Goal: Task Accomplishment & Management: Manage account settings

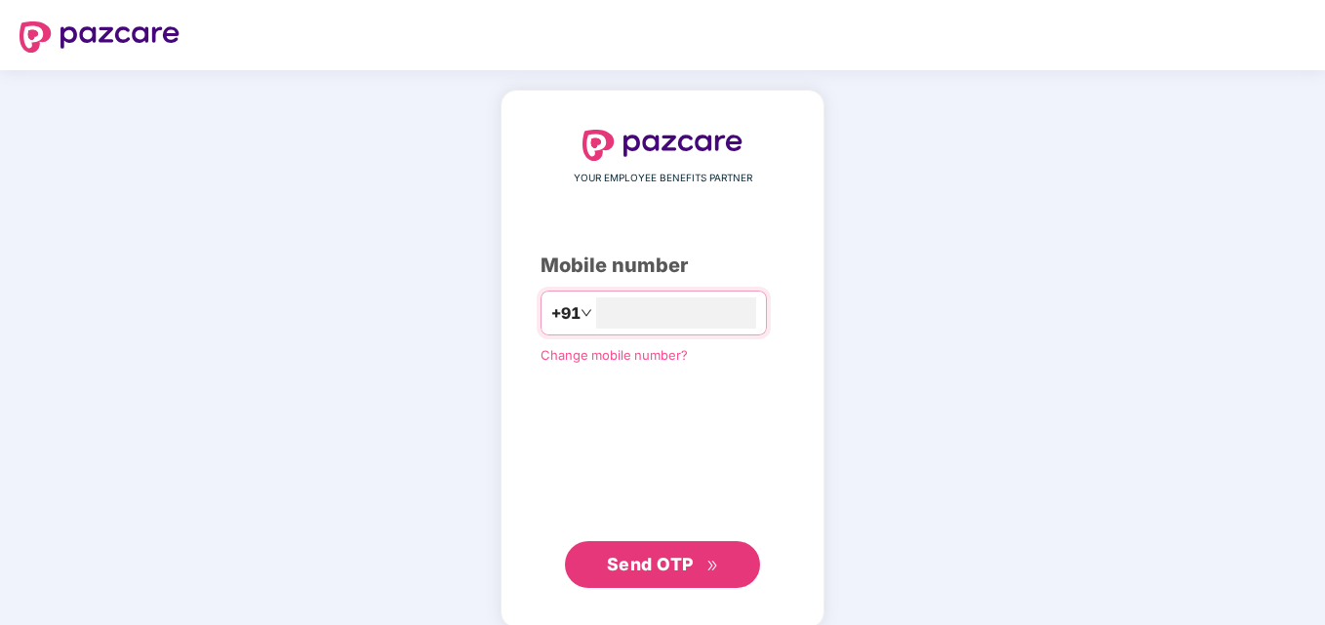
type input "**********"
click at [681, 564] on span "Send OTP" at bounding box center [650, 562] width 87 height 20
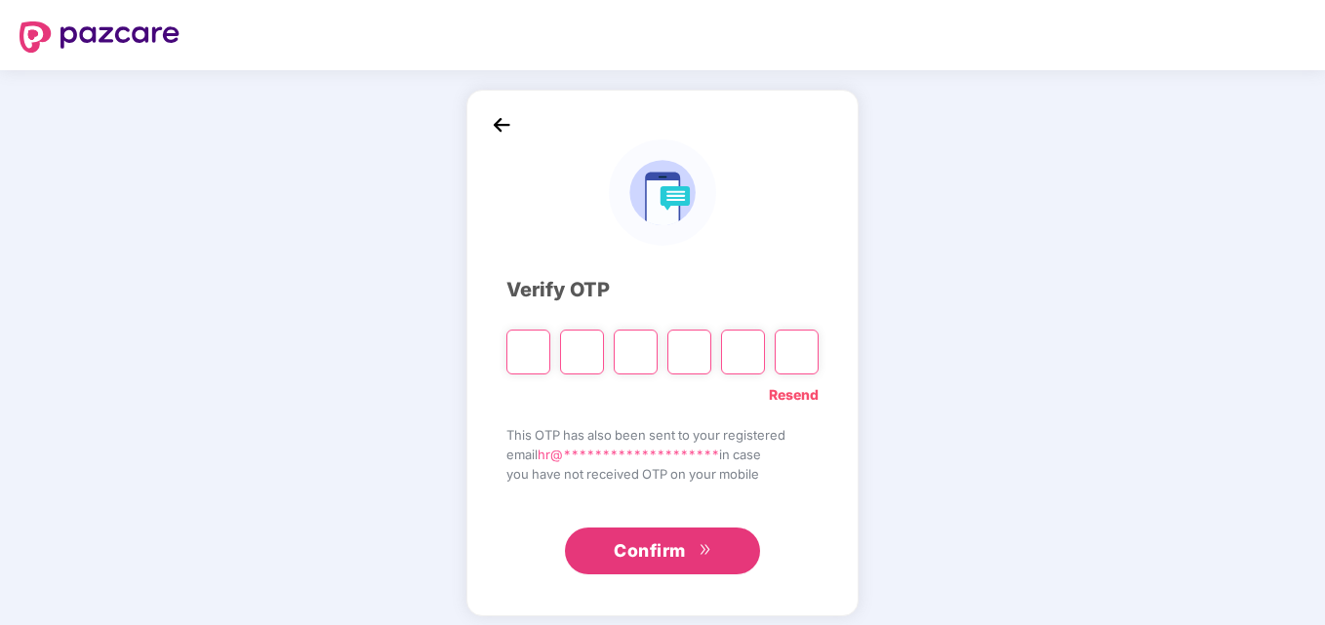
type input "*"
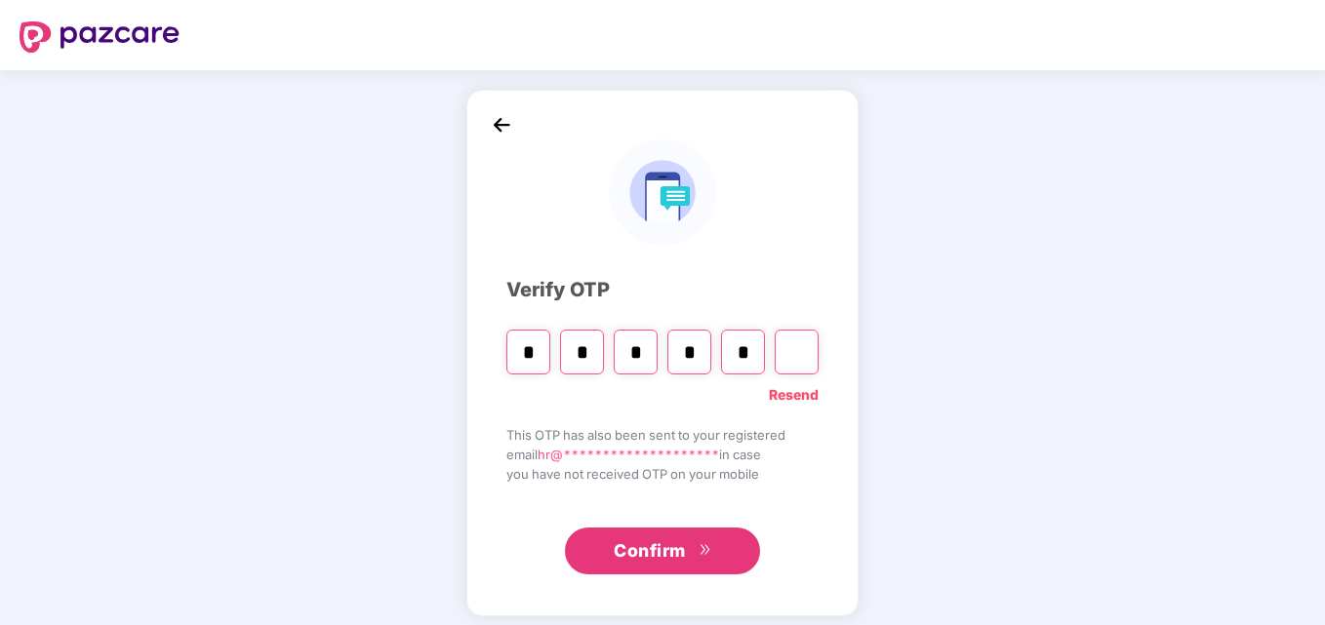
type input "*"
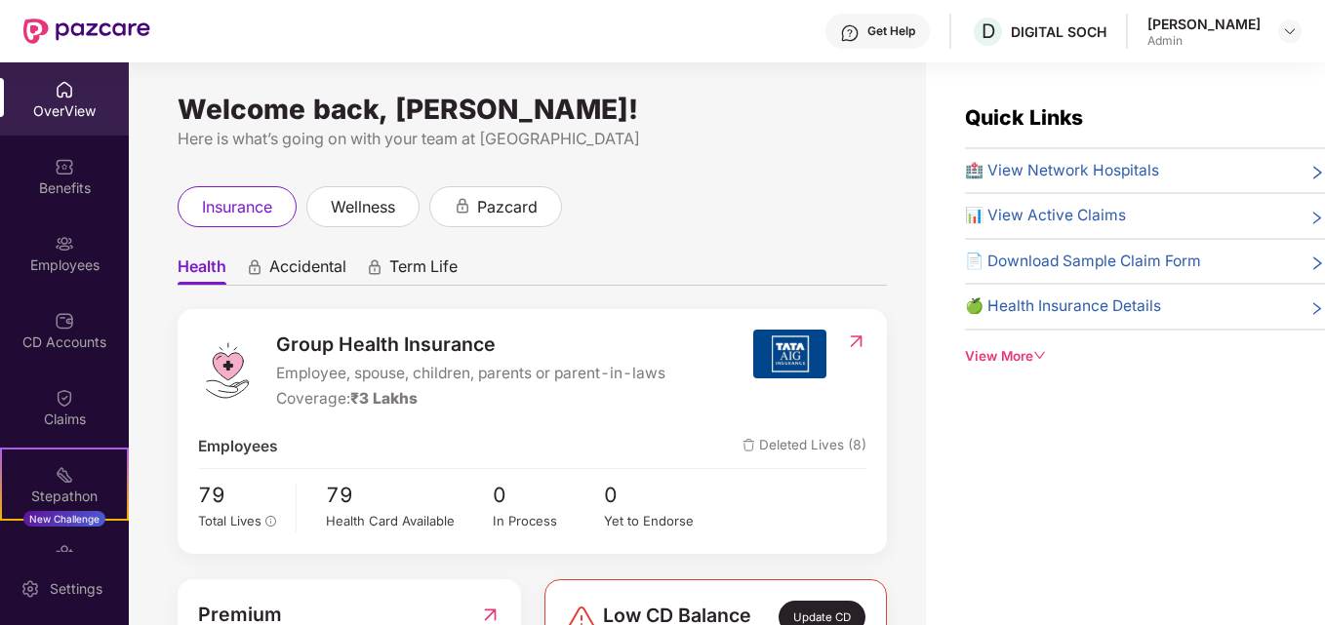
click at [590, 69] on div "Welcome back, [PERSON_NAME]! Here is what’s going on with your team at Pazcare …" at bounding box center [527, 355] width 797 height 586
click at [68, 241] on img at bounding box center [65, 244] width 20 height 20
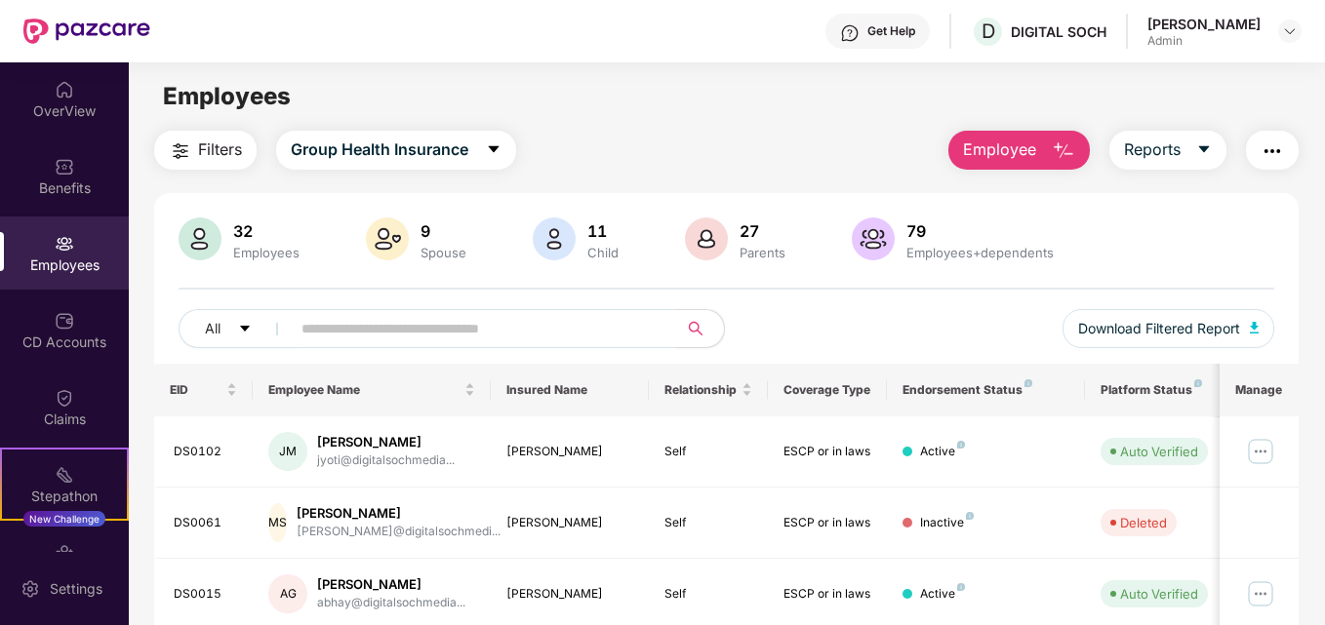
click at [1276, 159] on img "button" at bounding box center [1271, 150] width 23 height 23
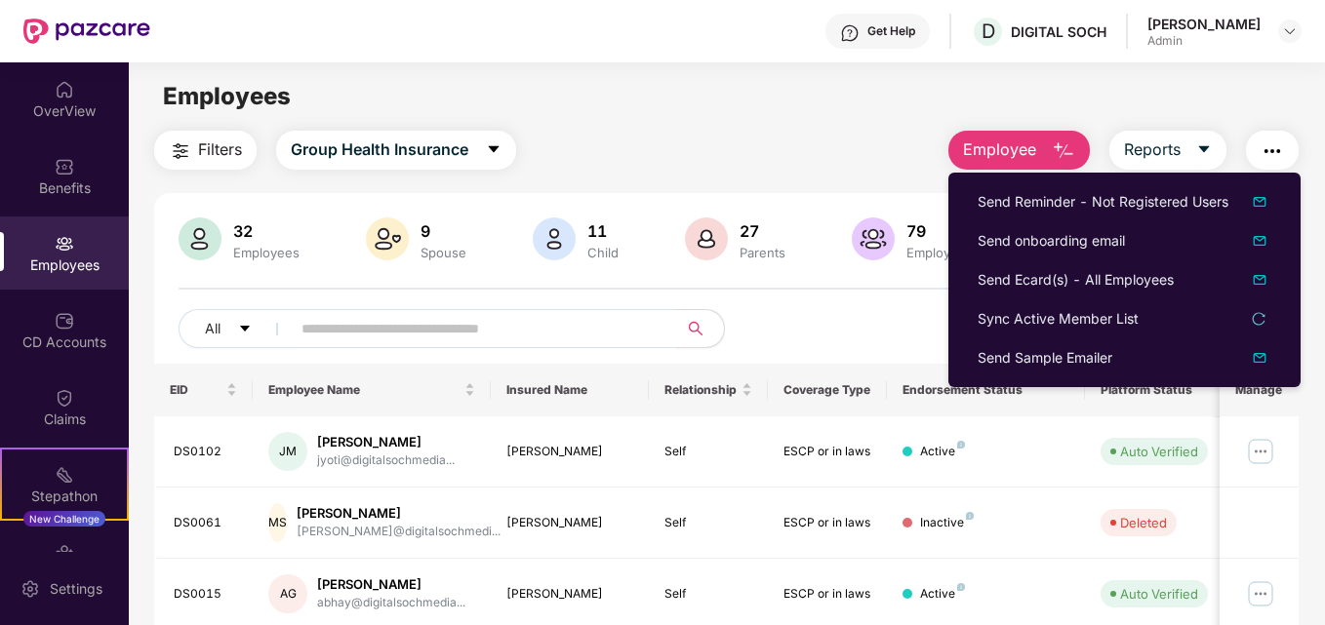
click at [634, 131] on div "Filters Group Health Insurance Employee Reports" at bounding box center [726, 150] width 1145 height 39
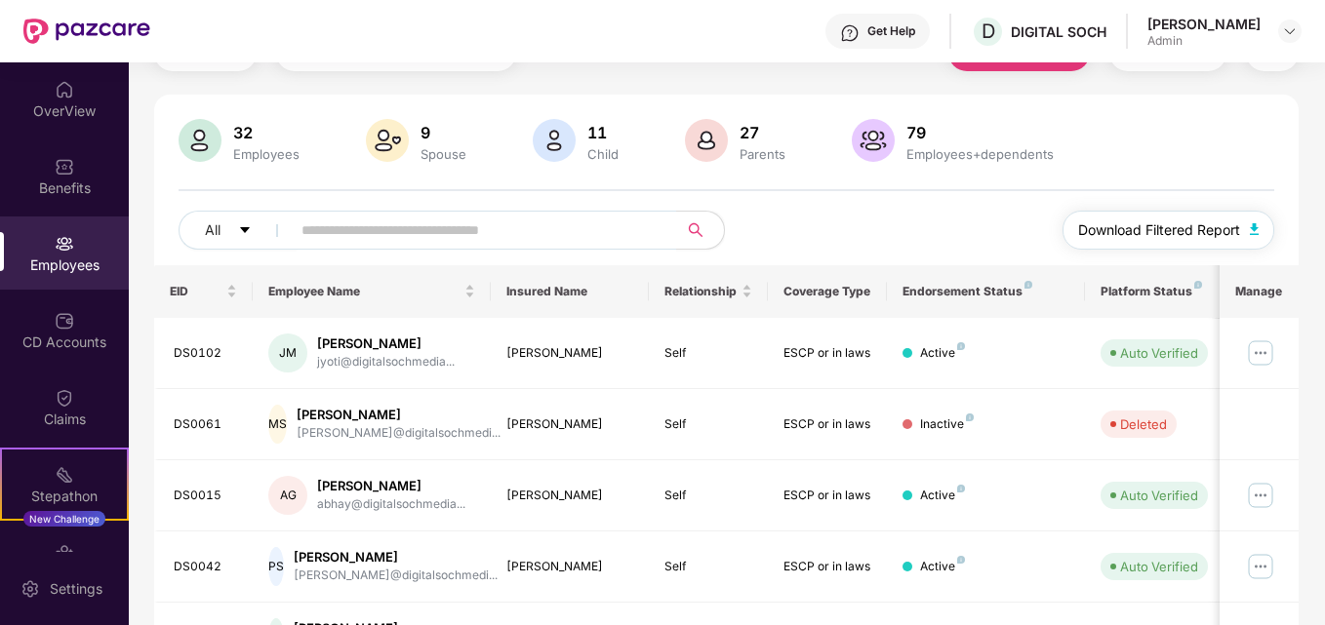
scroll to position [98, 0]
click at [1253, 228] on img "button" at bounding box center [1255, 230] width 10 height 12
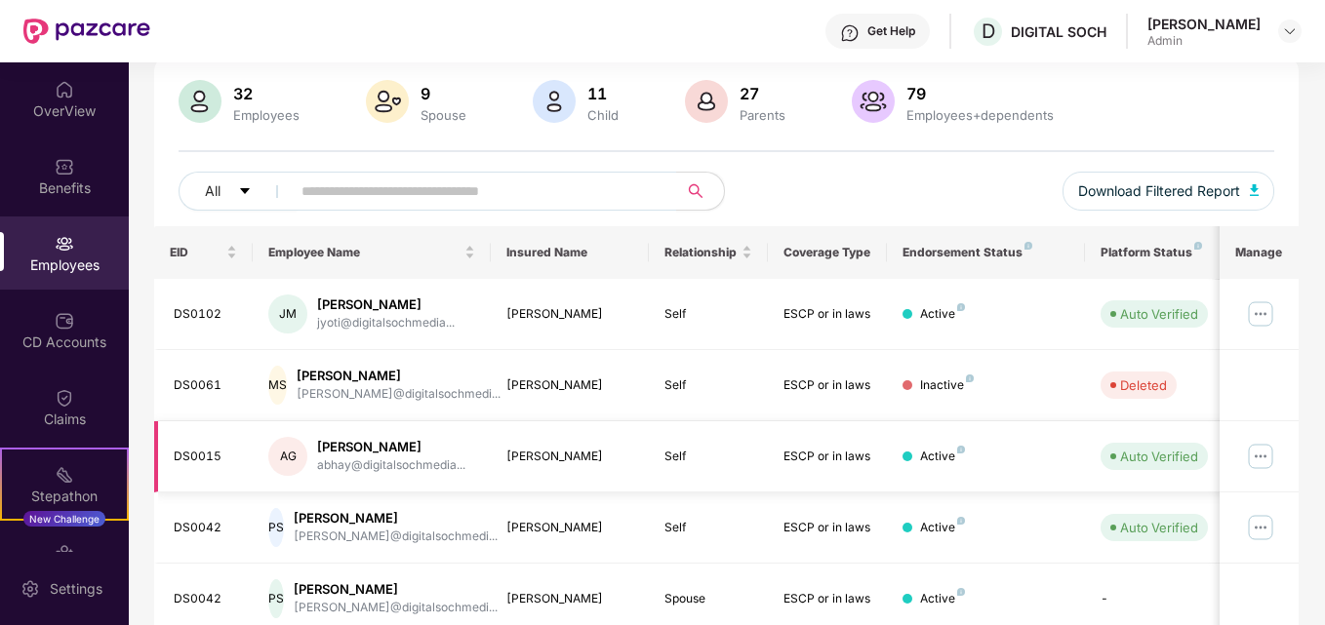
scroll to position [0, 0]
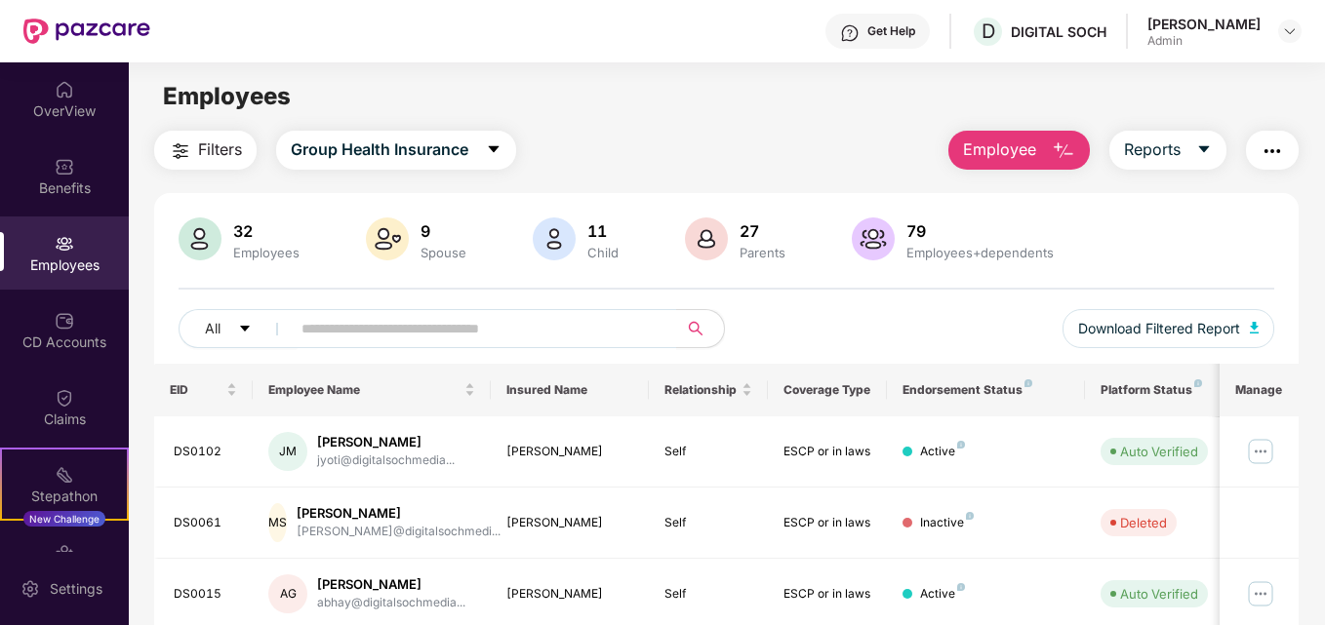
click at [1064, 151] on img "button" at bounding box center [1063, 150] width 23 height 23
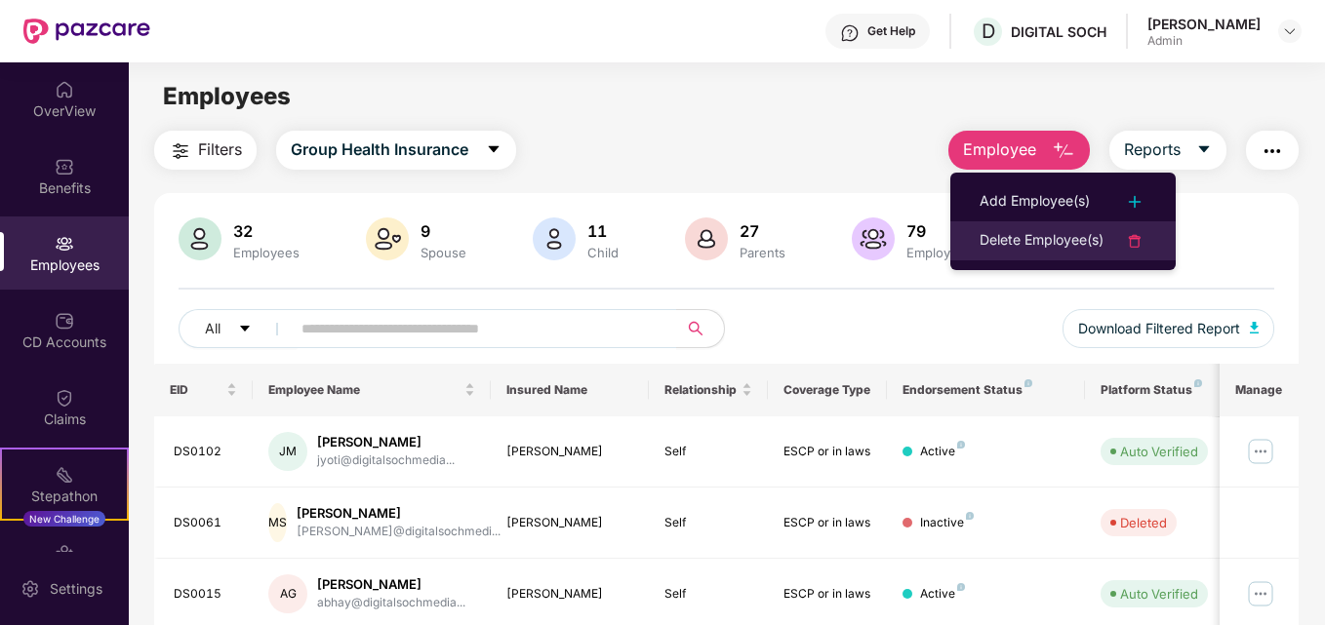
click at [1059, 241] on div "Delete Employee(s)" at bounding box center [1041, 240] width 124 height 23
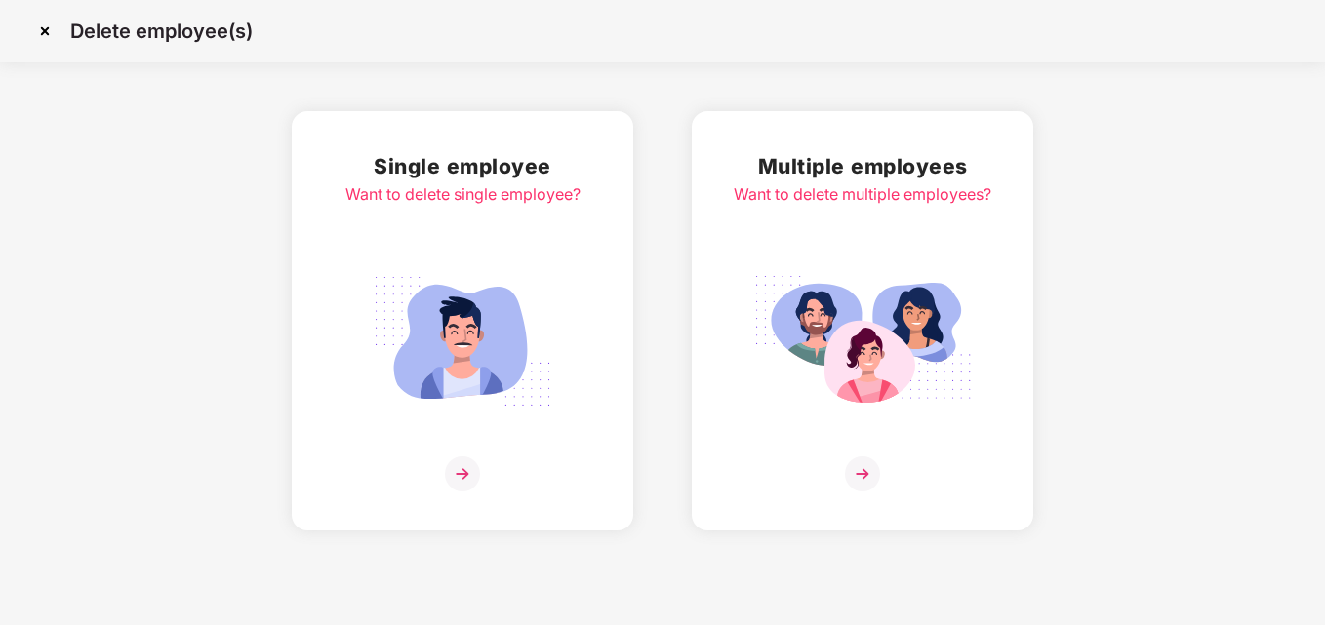
click at [476, 357] on img at bounding box center [462, 341] width 218 height 152
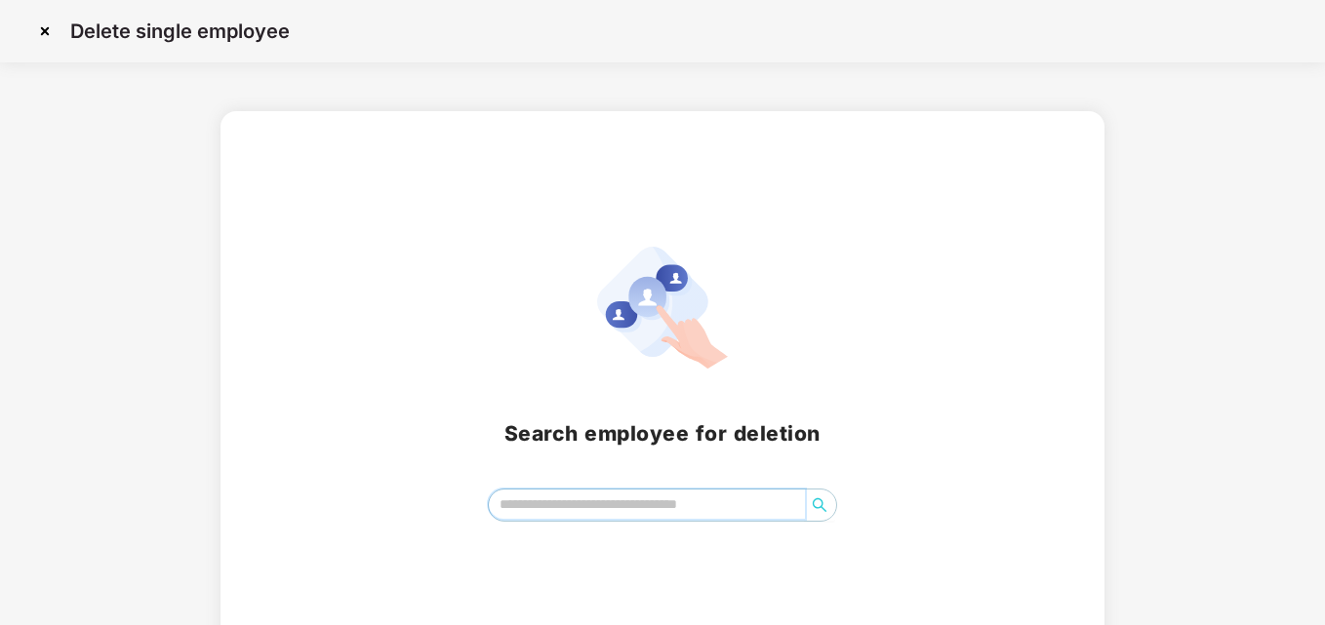
click at [531, 500] on input "search" at bounding box center [646, 504] width 315 height 29
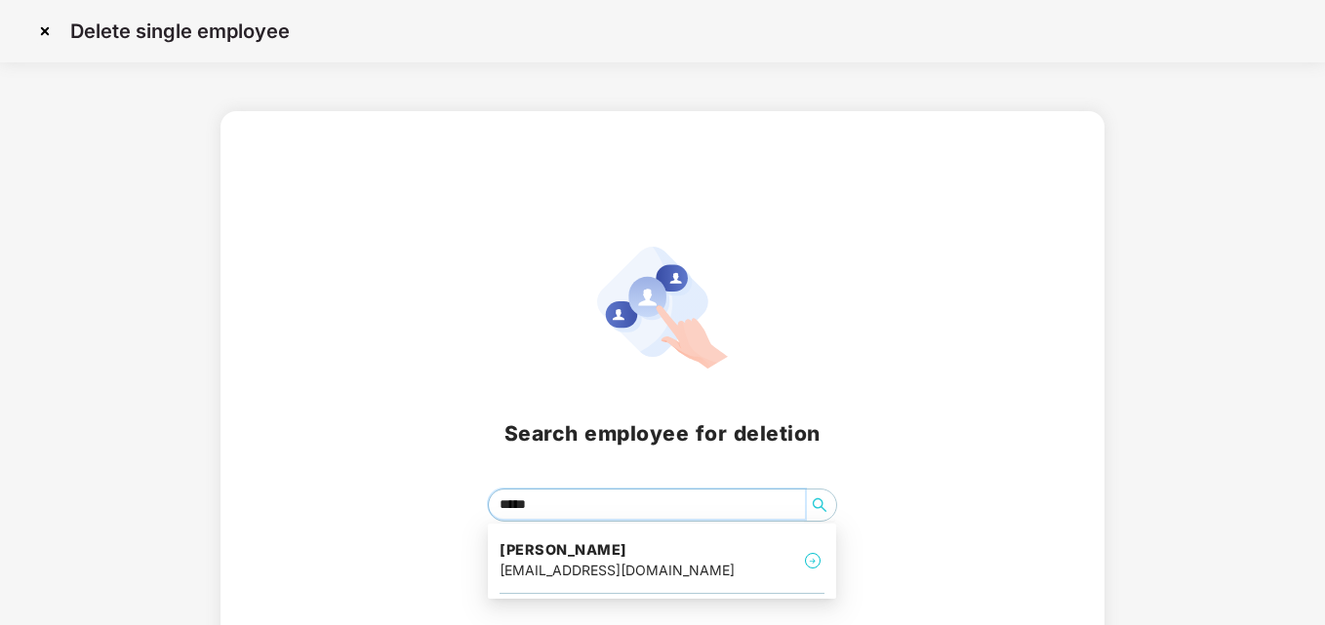
type input "******"
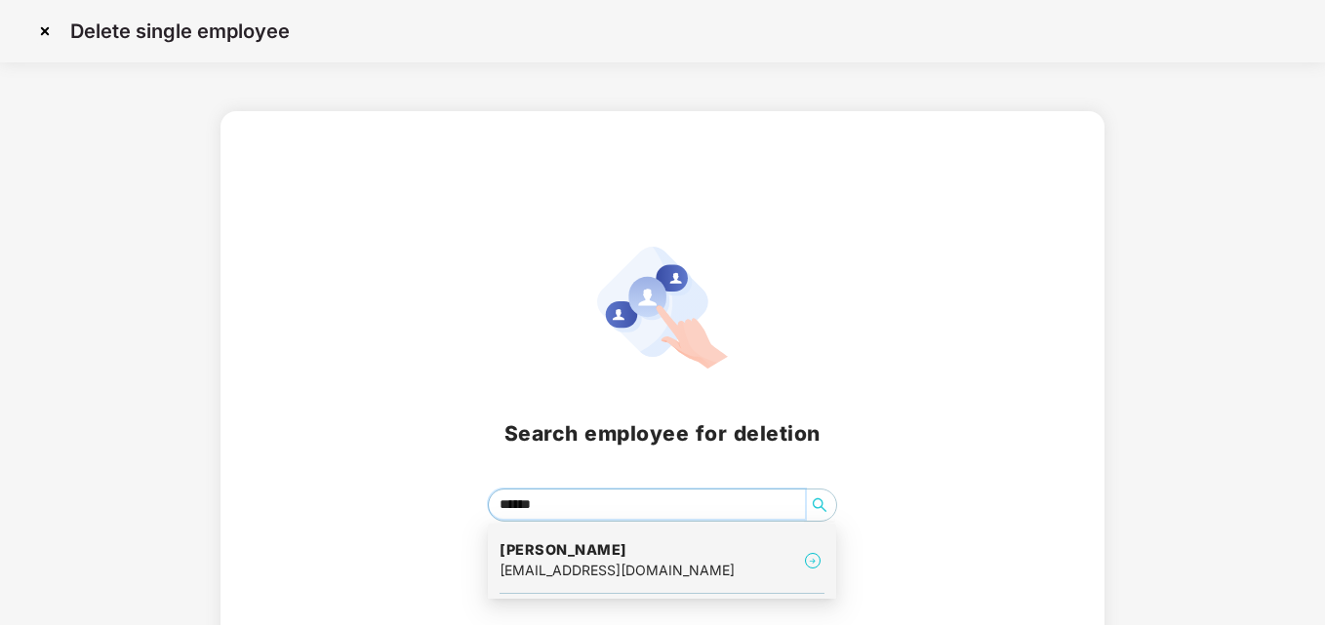
click at [577, 573] on div "[EMAIL_ADDRESS][DOMAIN_NAME]" at bounding box center [616, 570] width 235 height 21
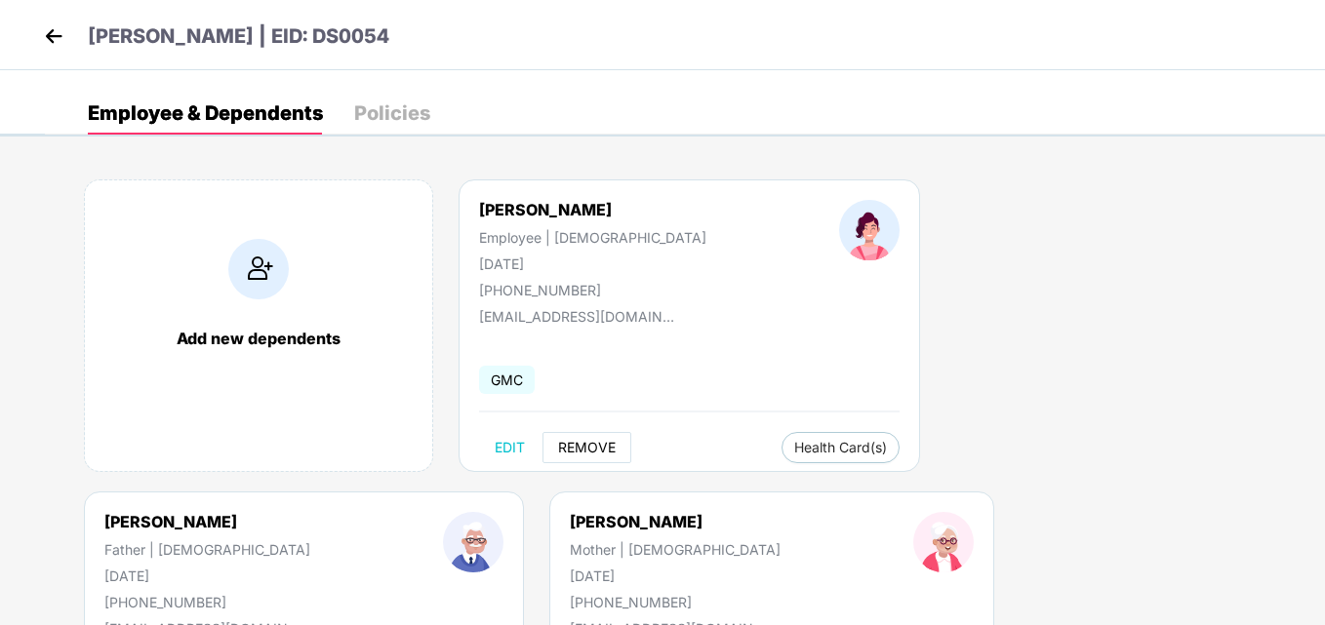
click at [589, 447] on span "REMOVE" at bounding box center [587, 448] width 58 height 16
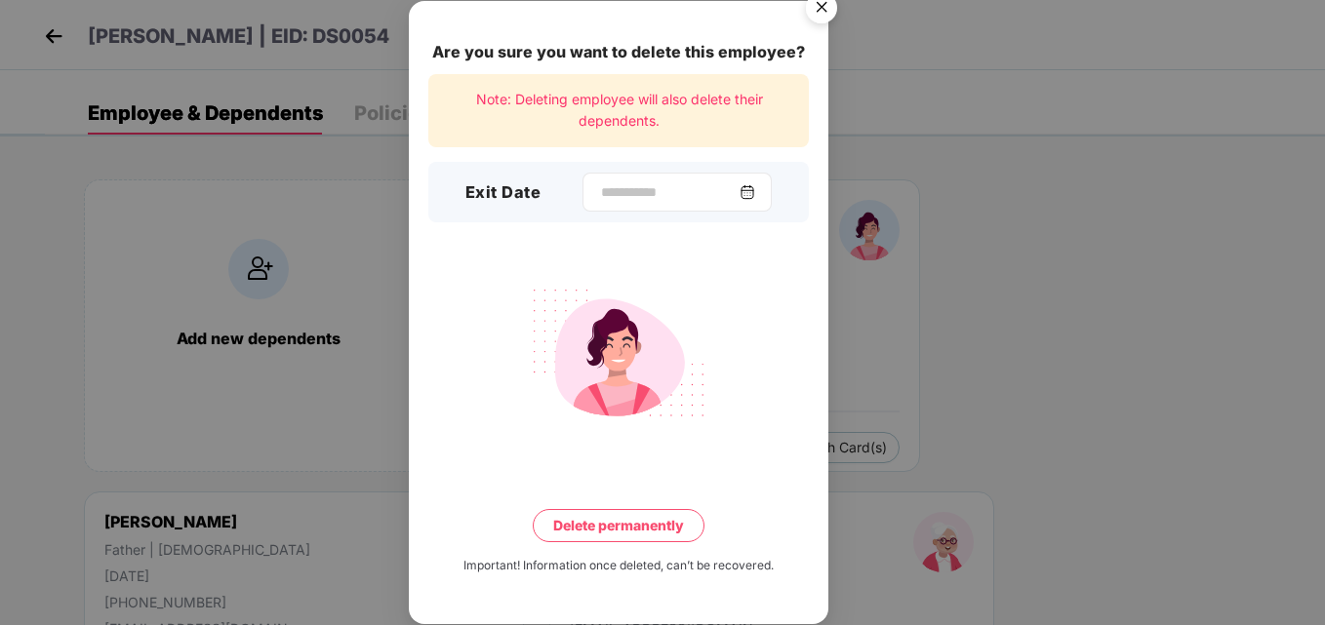
click at [752, 193] on img at bounding box center [747, 192] width 16 height 16
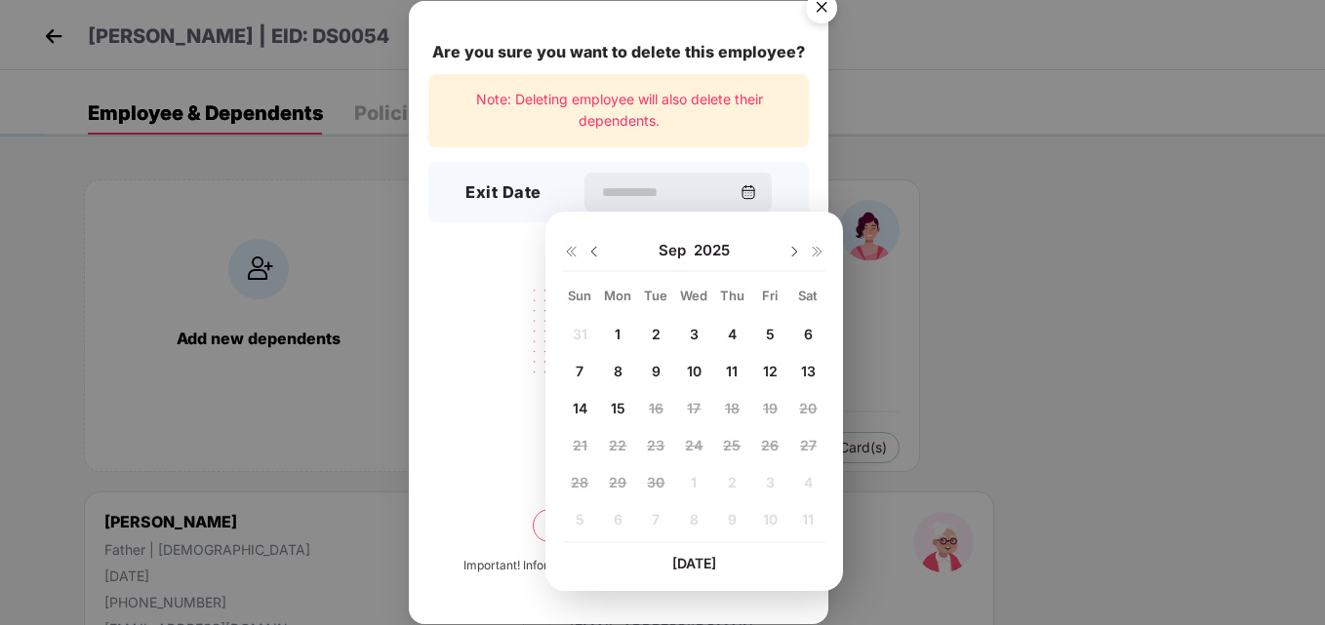
click at [696, 331] on span "3" at bounding box center [694, 334] width 9 height 17
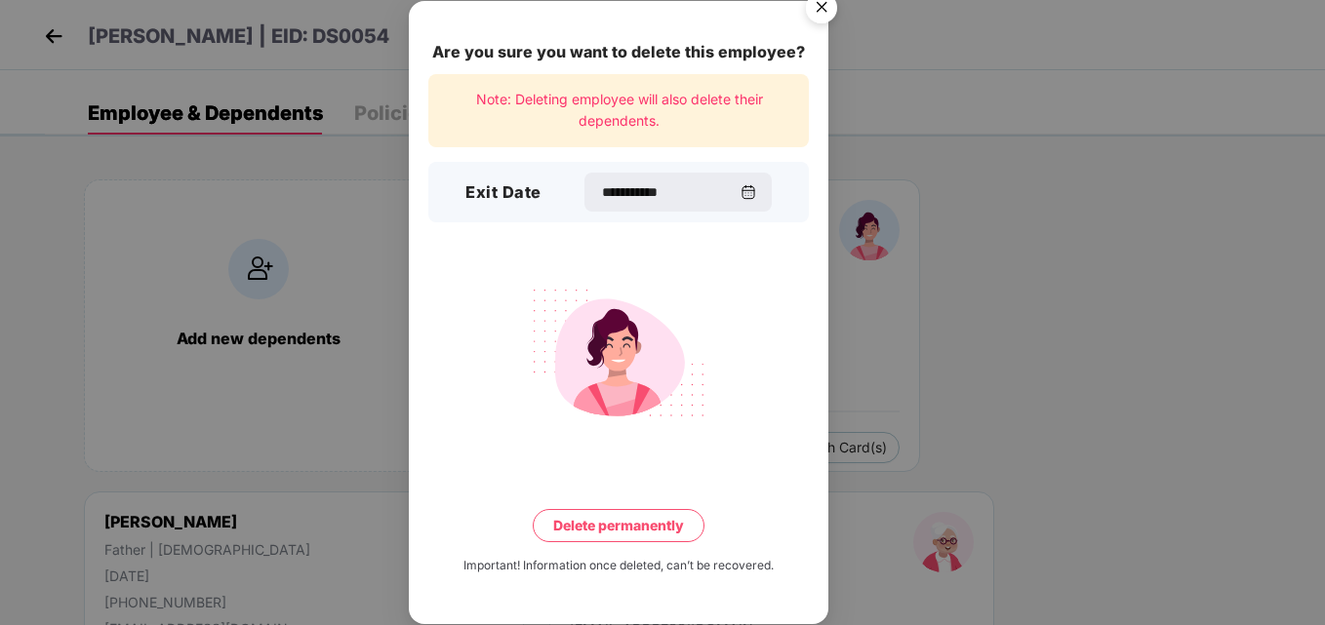
type input "**********"
click at [602, 525] on button "Delete permanently" at bounding box center [619, 525] width 172 height 33
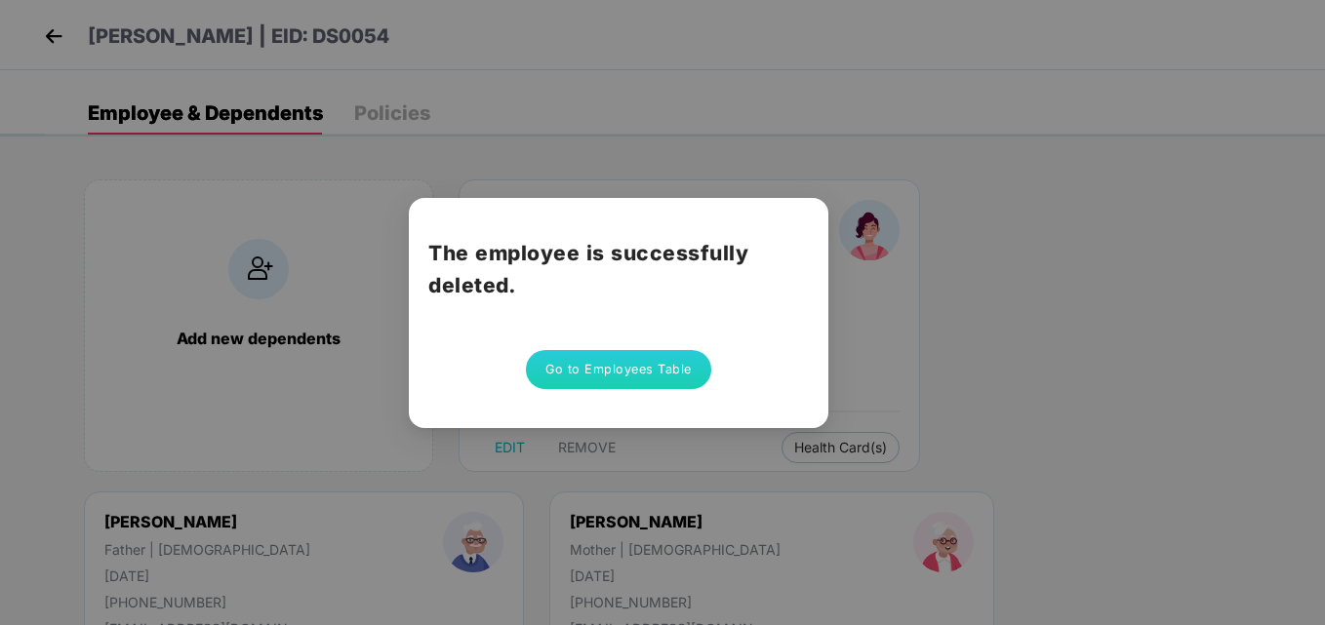
click at [638, 370] on button "Go to Employees Table" at bounding box center [618, 369] width 185 height 39
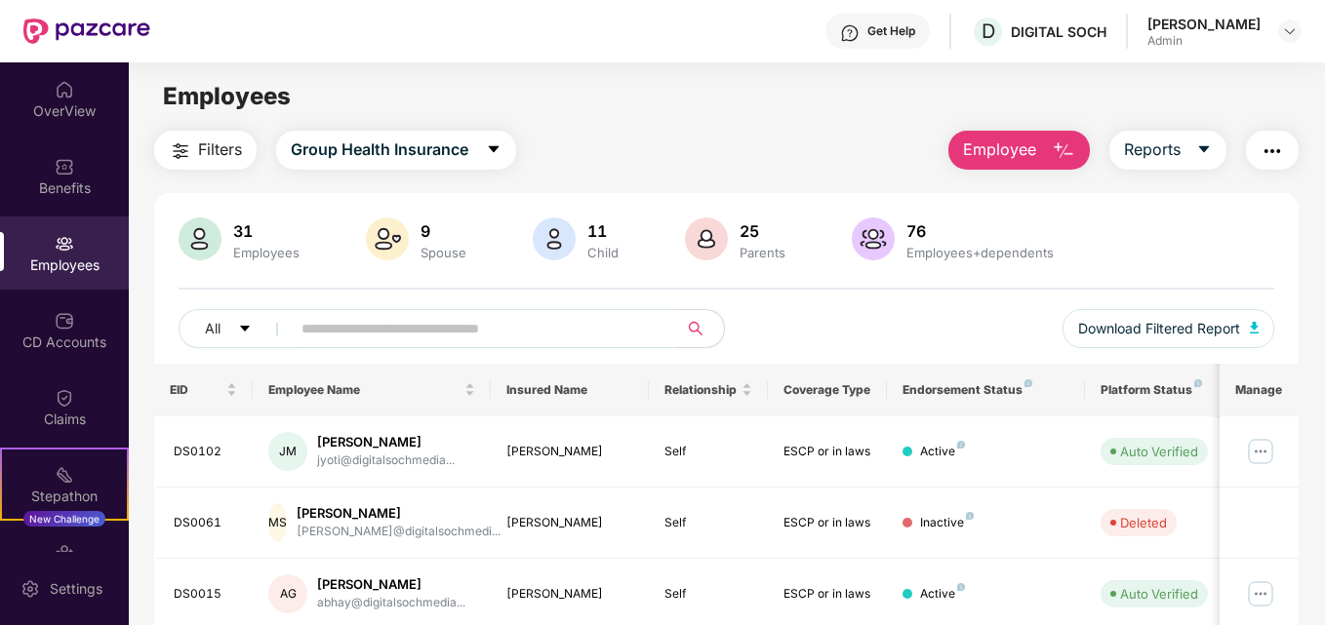
click at [408, 330] on input "text" at bounding box center [476, 328] width 350 height 29
type input "*"
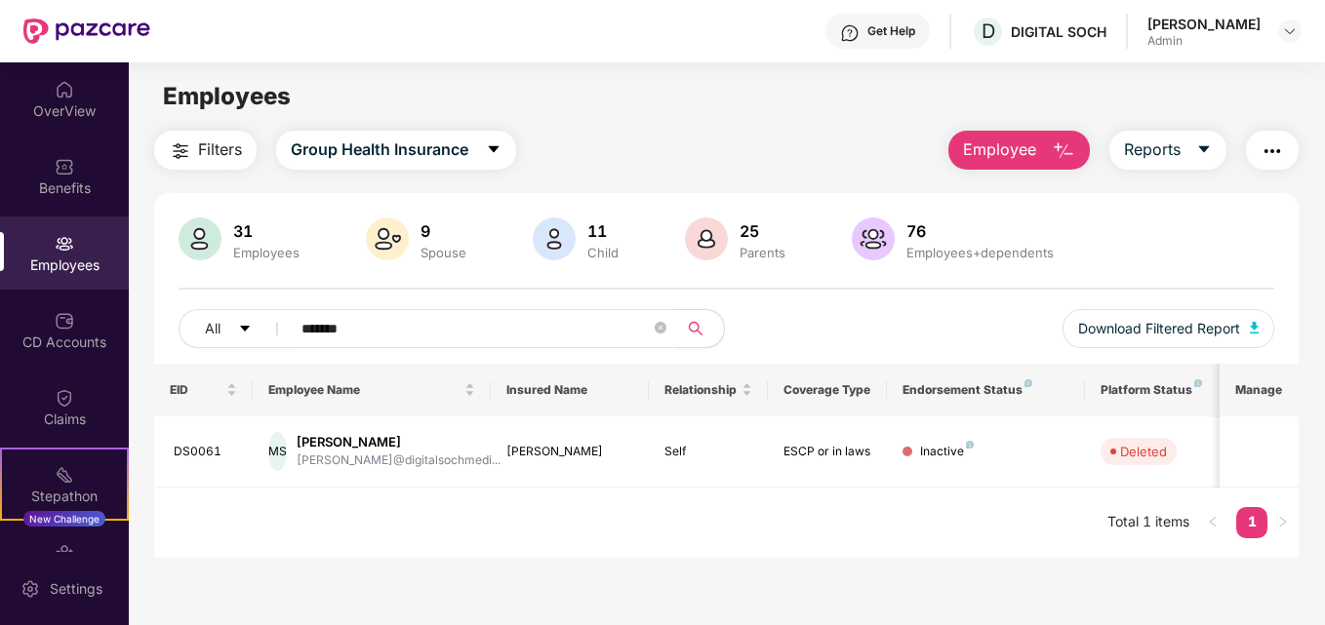
drag, startPoint x: 383, startPoint y: 322, endPoint x: 293, endPoint y: 320, distance: 90.7
click at [293, 320] on span "******" at bounding box center [478, 328] width 400 height 39
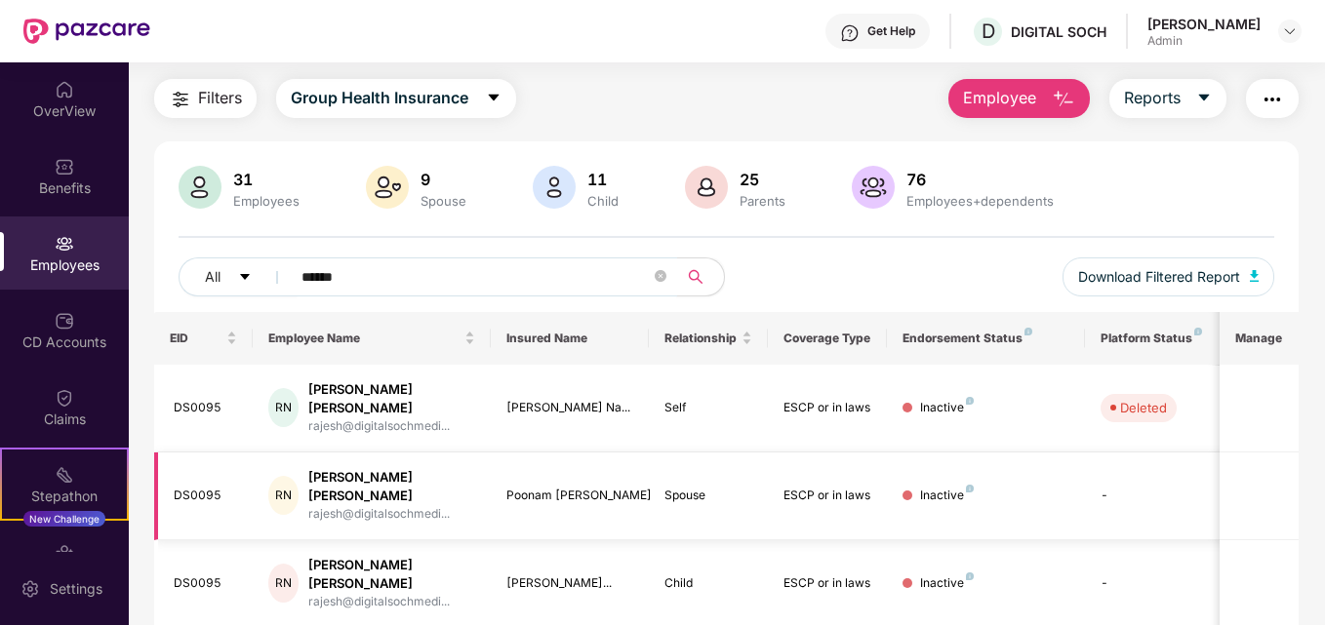
scroll to position [75, 0]
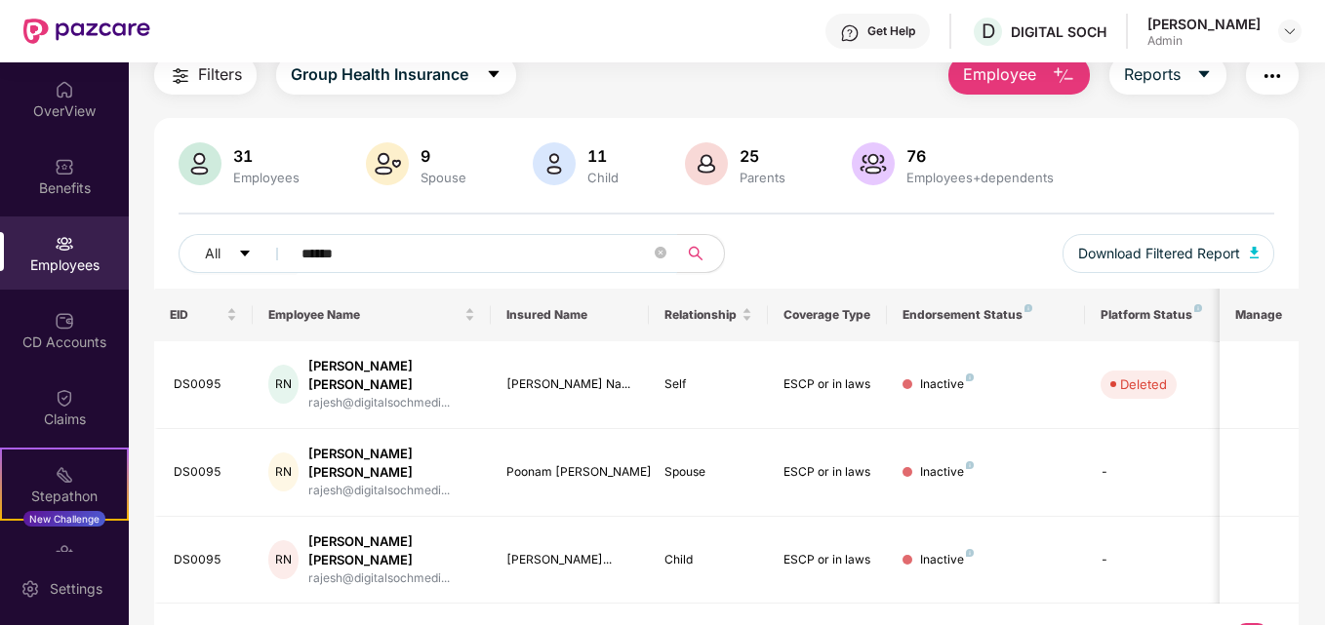
drag, startPoint x: 366, startPoint y: 245, endPoint x: 299, endPoint y: 245, distance: 66.3
click at [299, 245] on span "******" at bounding box center [478, 253] width 400 height 39
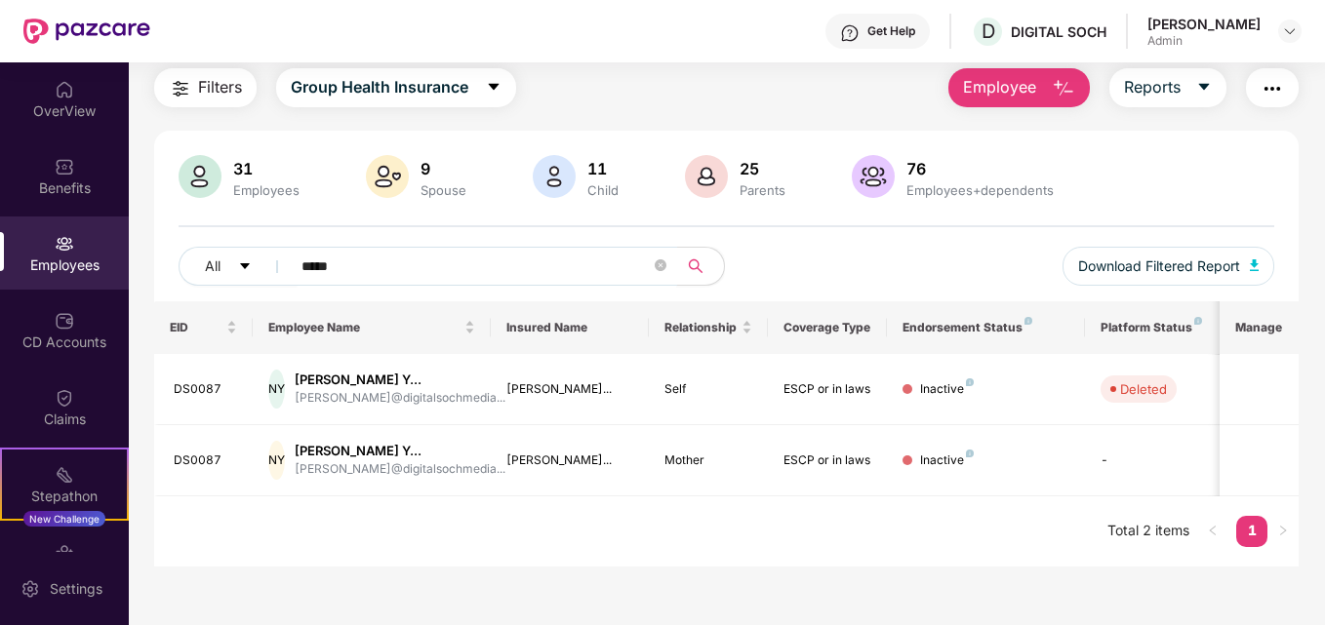
scroll to position [62, 0]
drag, startPoint x: 382, startPoint y: 270, endPoint x: 303, endPoint y: 259, distance: 79.7
click at [303, 259] on input "*****" at bounding box center [476, 266] width 350 height 29
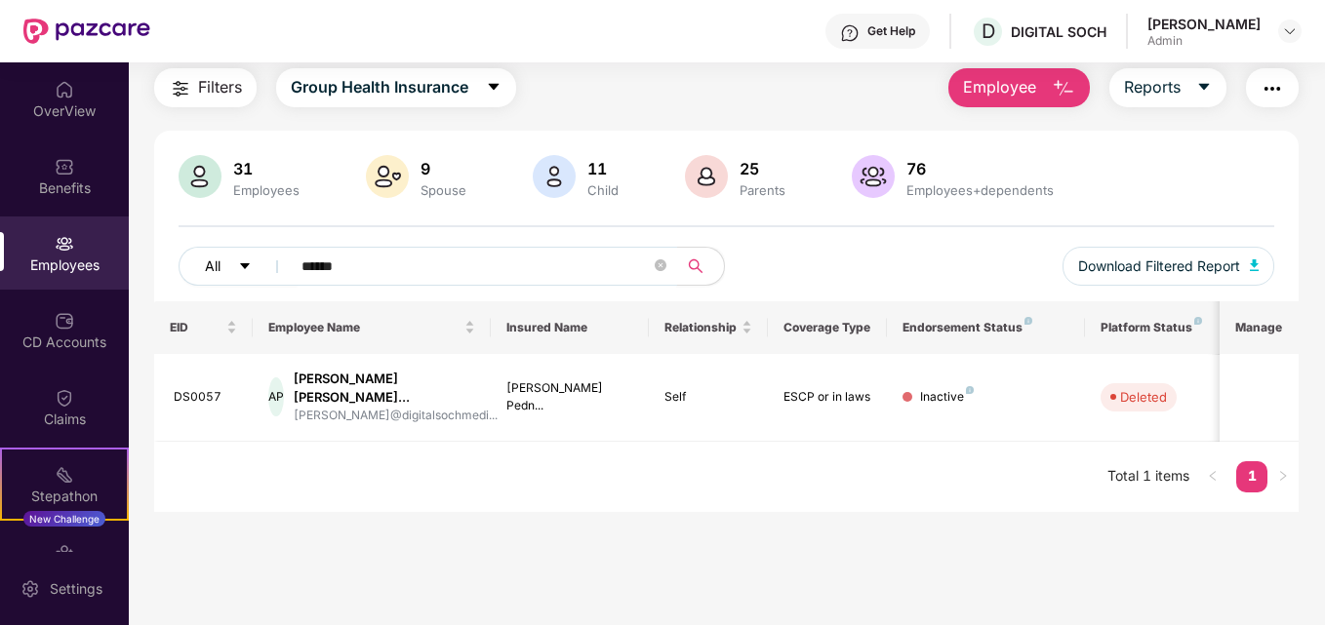
drag, startPoint x: 390, startPoint y: 267, endPoint x: 274, endPoint y: 266, distance: 116.1
click at [274, 266] on div "All ******" at bounding box center [453, 266] width 548 height 39
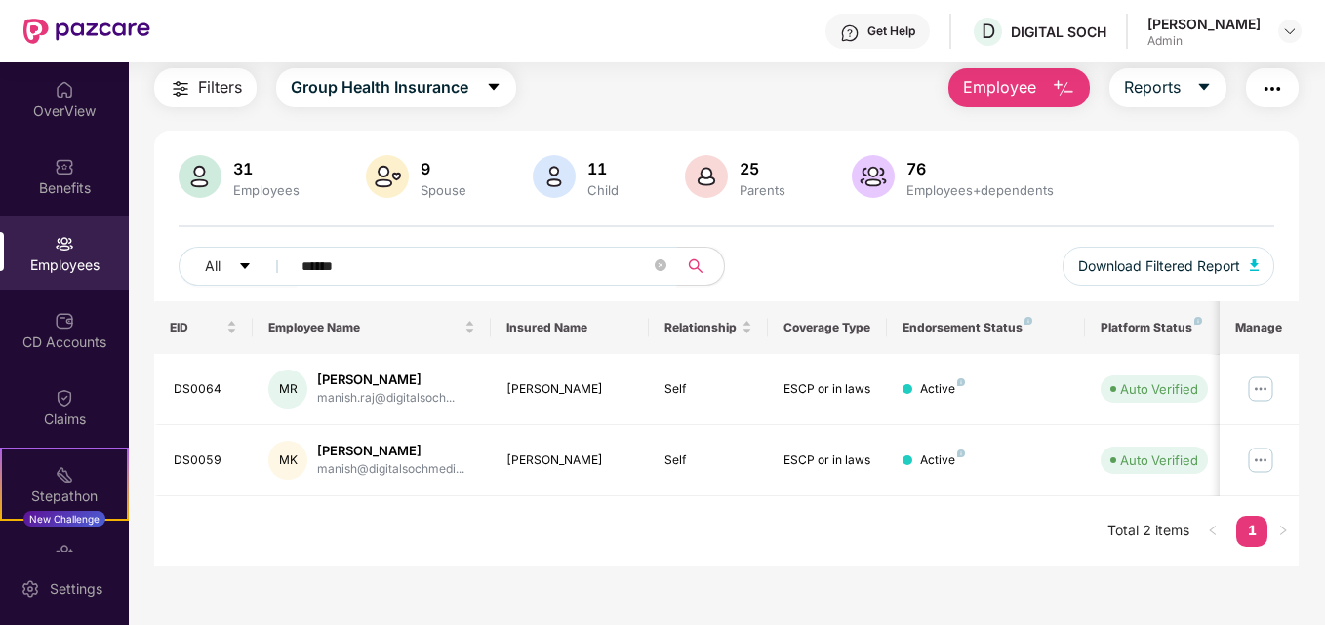
type input "******"
click at [1043, 90] on button "Employee" at bounding box center [1018, 87] width 141 height 39
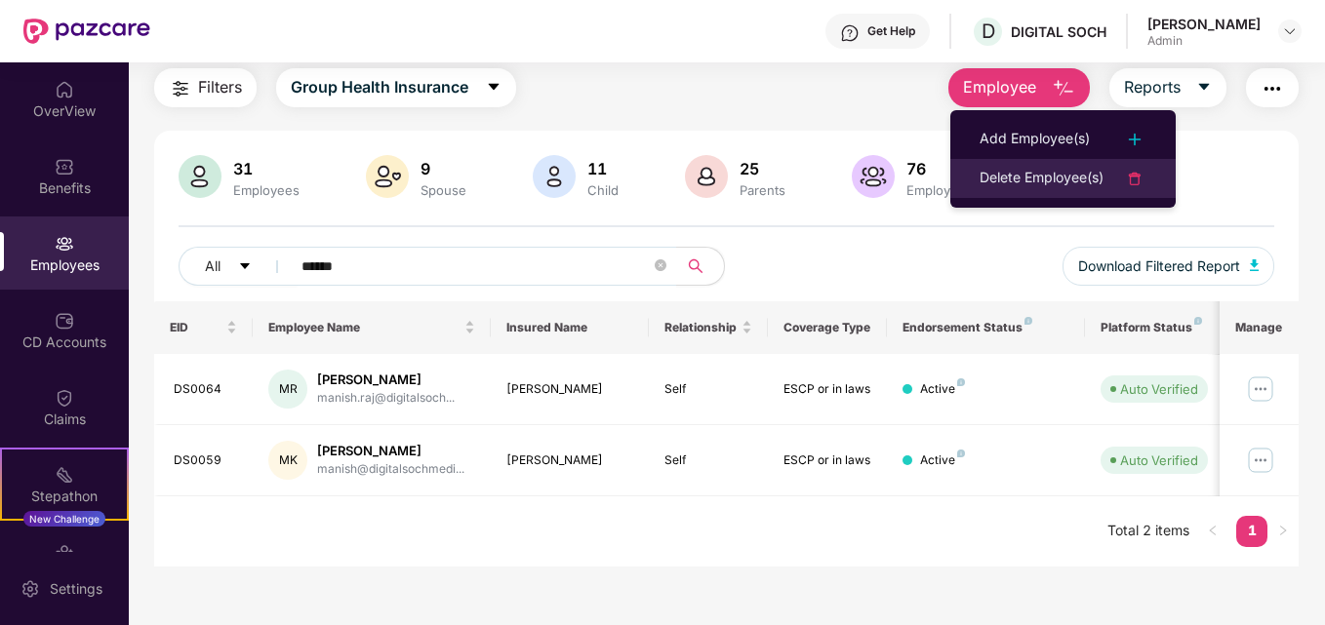
click at [1039, 177] on div "Delete Employee(s)" at bounding box center [1041, 178] width 124 height 23
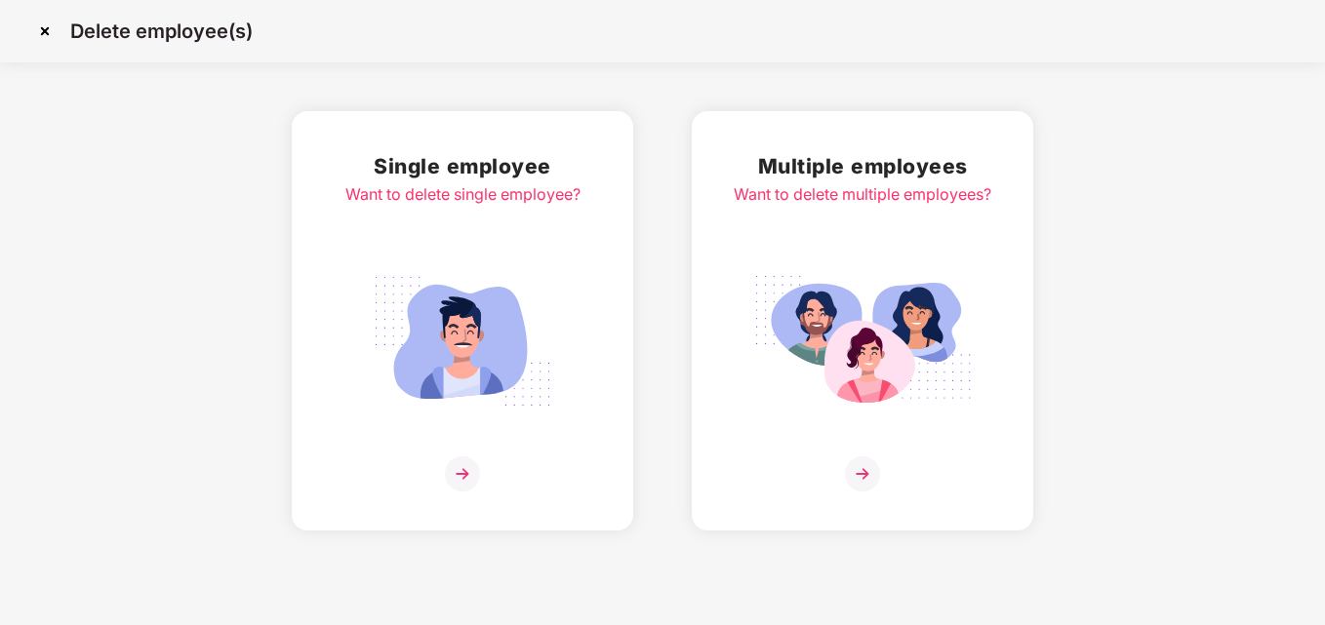
click at [496, 352] on img at bounding box center [462, 341] width 218 height 152
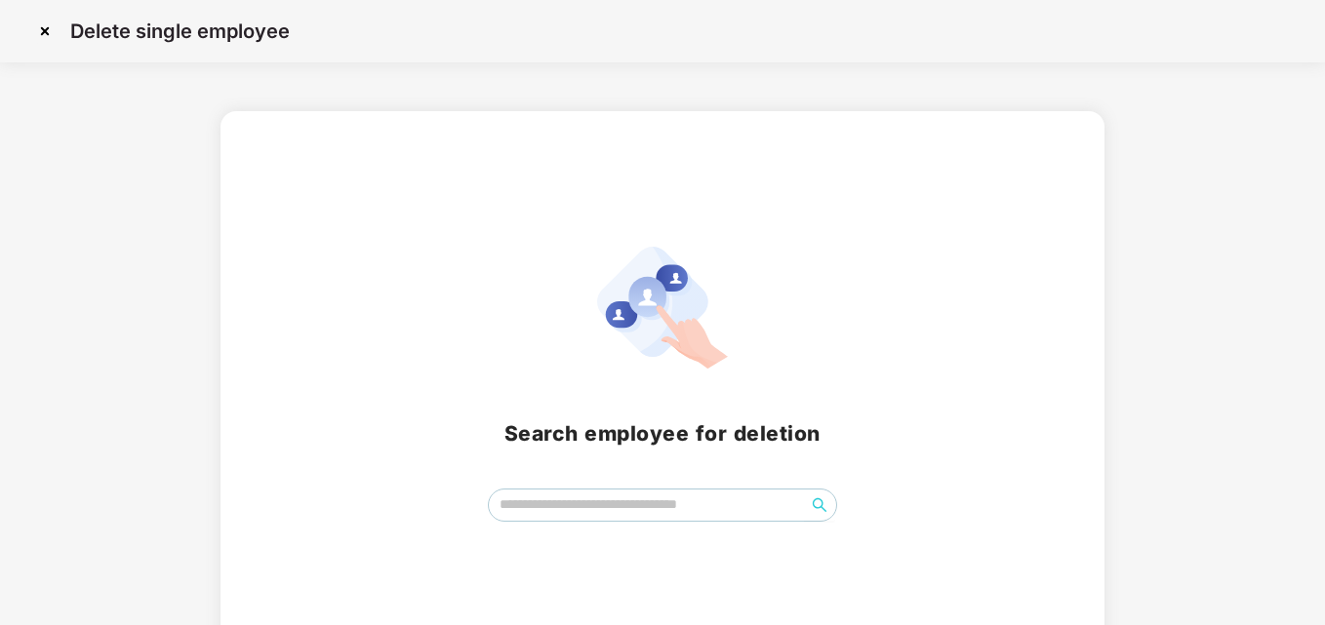
click at [553, 488] on div "Search employee for deletion" at bounding box center [662, 384] width 836 height 275
click at [576, 515] on input "search" at bounding box center [646, 504] width 315 height 29
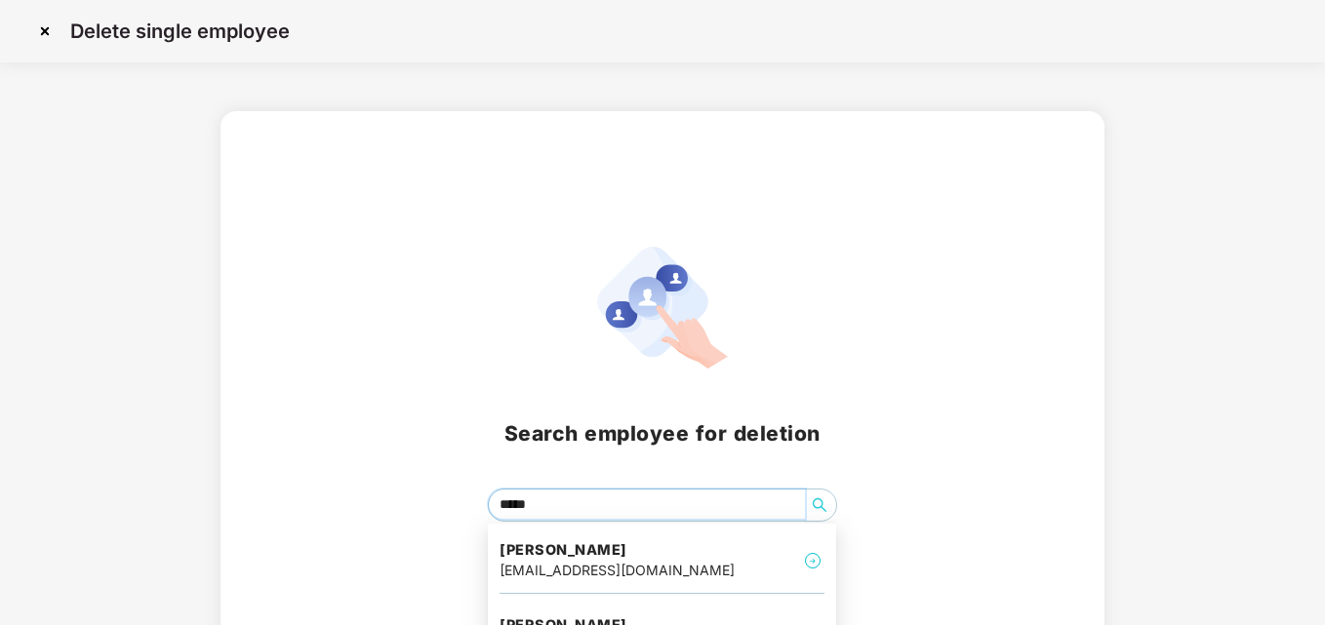
type input "******"
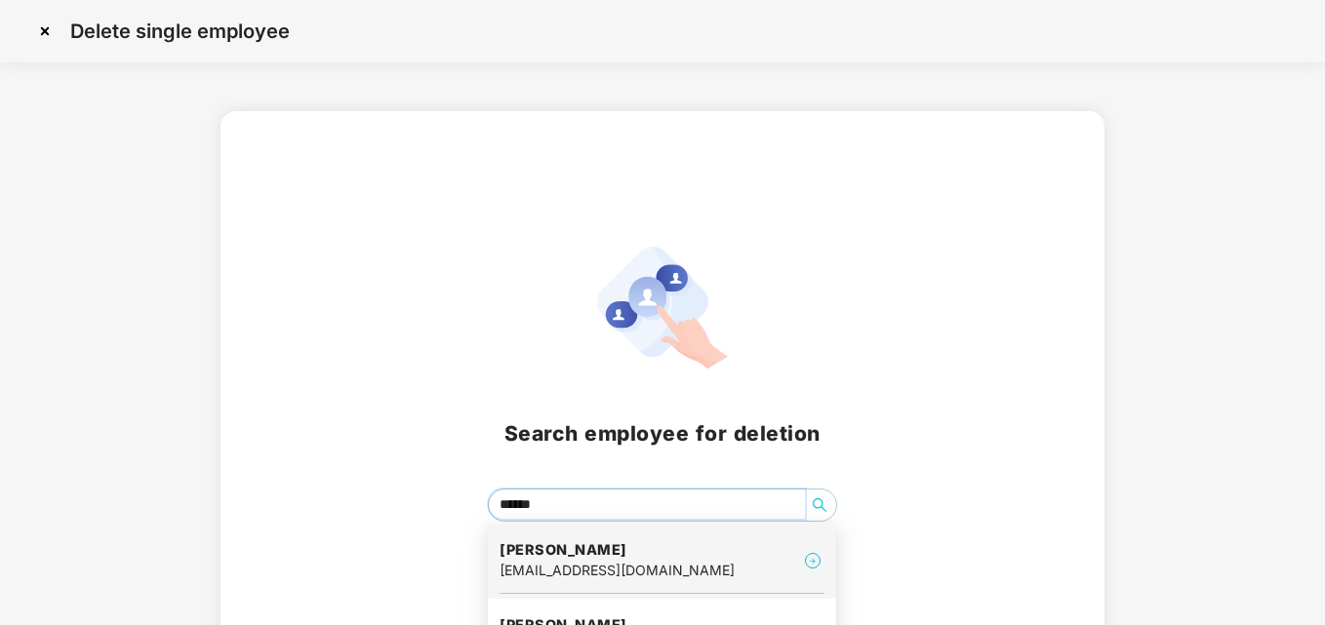
click at [608, 556] on h4 "[PERSON_NAME]" at bounding box center [616, 550] width 235 height 20
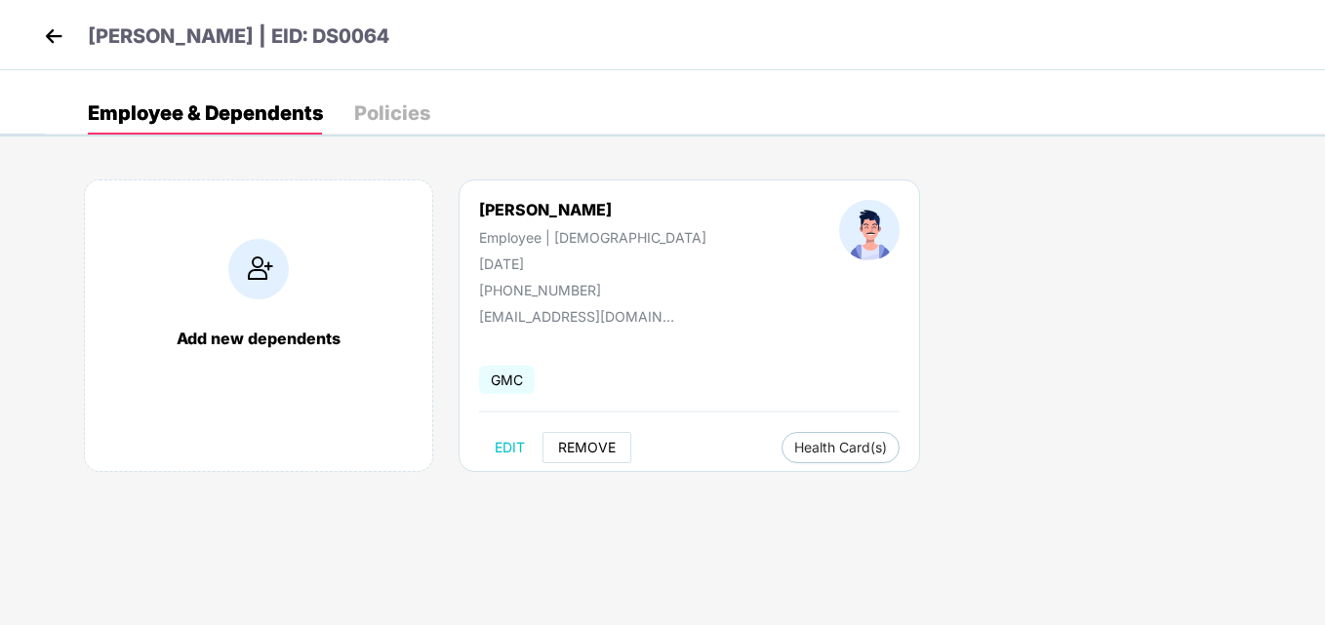
click at [589, 443] on span "REMOVE" at bounding box center [587, 448] width 58 height 16
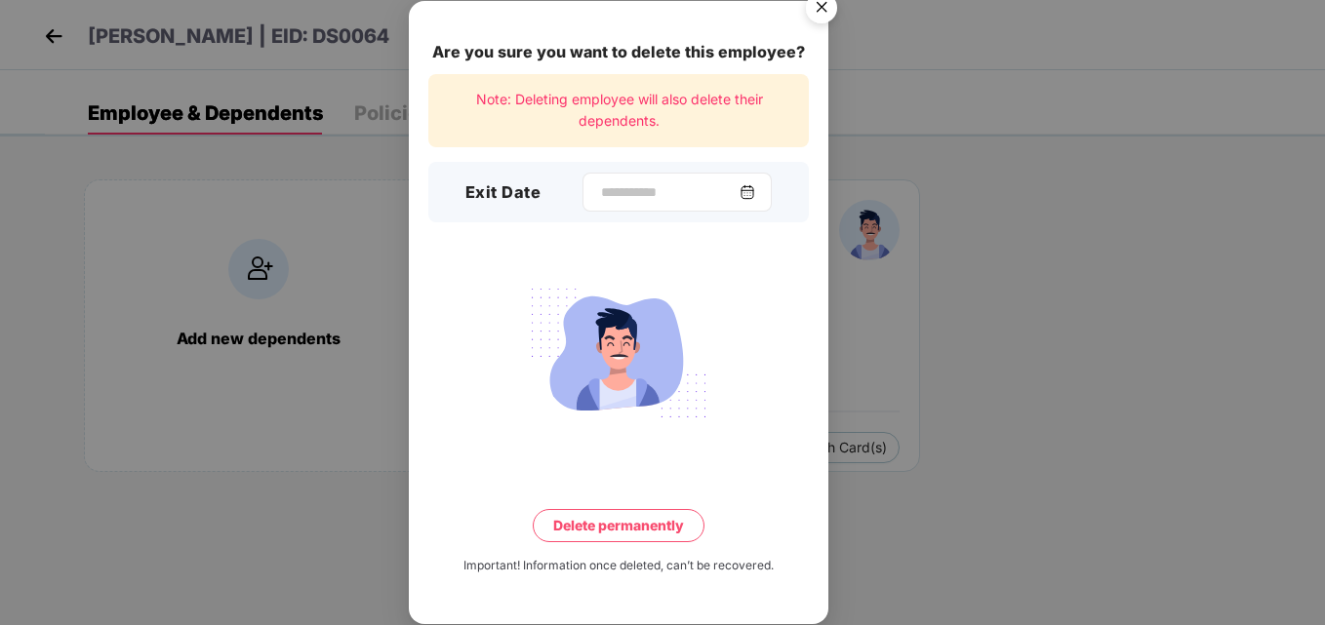
click at [755, 195] on img at bounding box center [747, 192] width 16 height 16
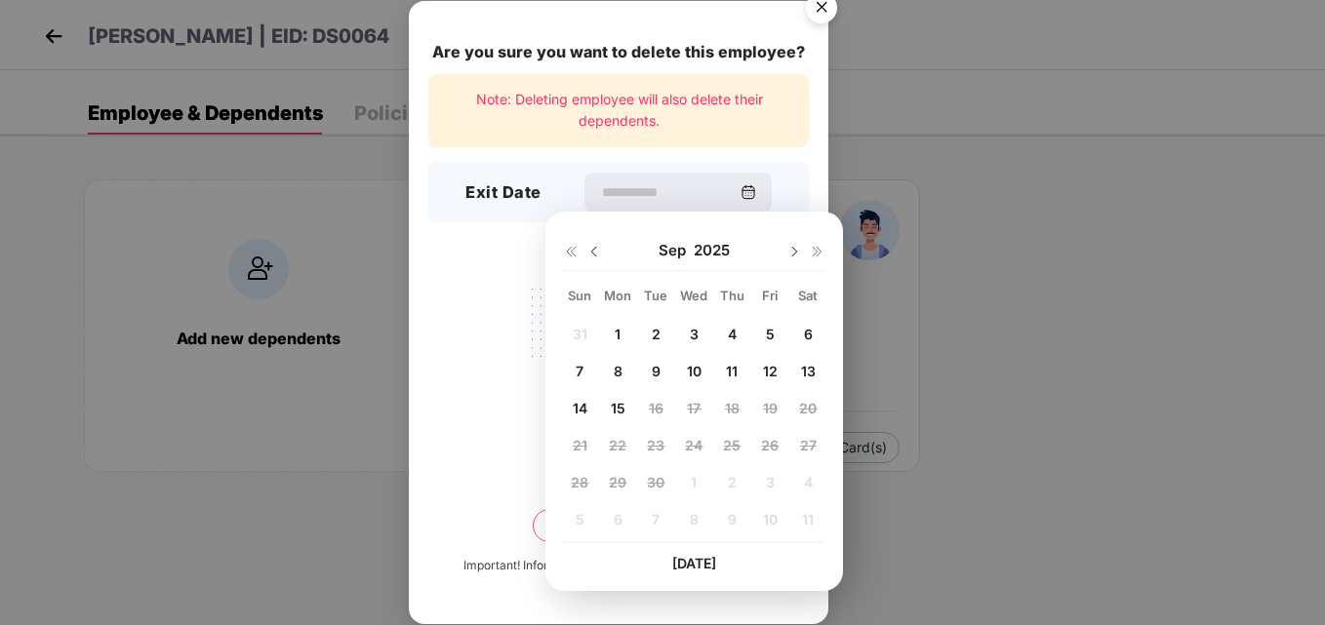
click at [577, 259] on img at bounding box center [571, 252] width 16 height 16
click at [576, 258] on img at bounding box center [571, 252] width 16 height 16
click at [596, 253] on img at bounding box center [594, 252] width 16 height 16
click at [816, 246] on img at bounding box center [818, 252] width 16 height 16
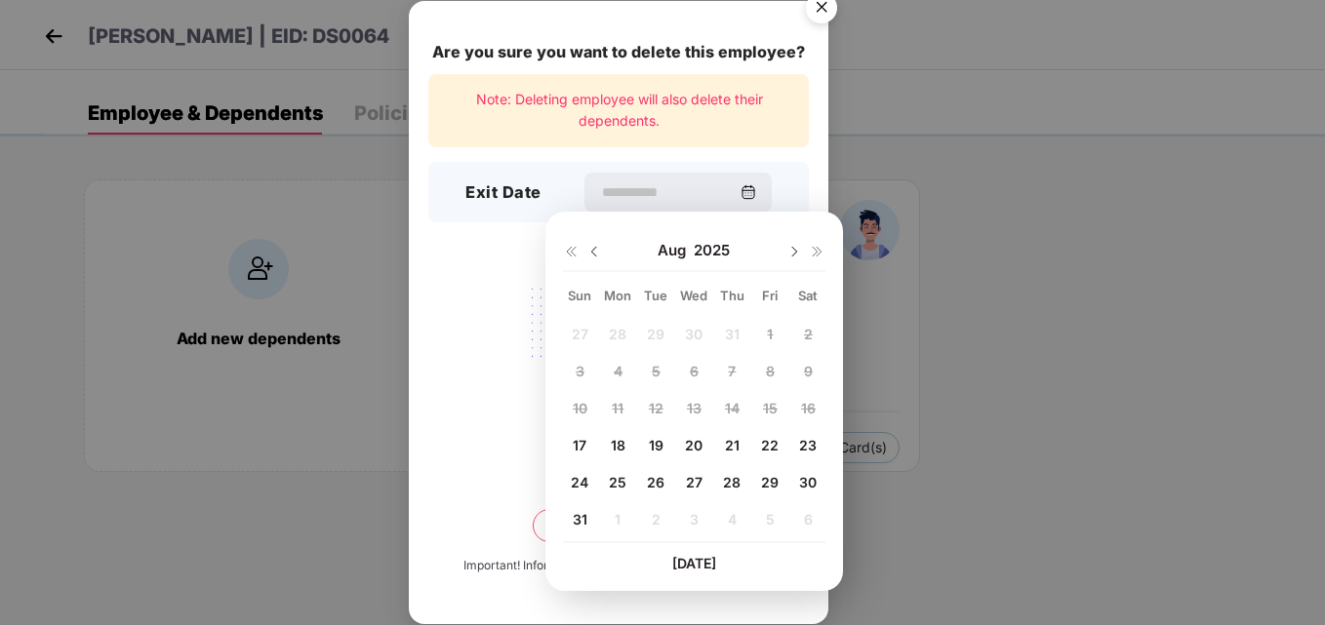
click at [593, 251] on img at bounding box center [594, 252] width 16 height 16
click at [794, 256] on img at bounding box center [794, 252] width 16 height 16
click at [483, 369] on div at bounding box center [618, 353] width 380 height 152
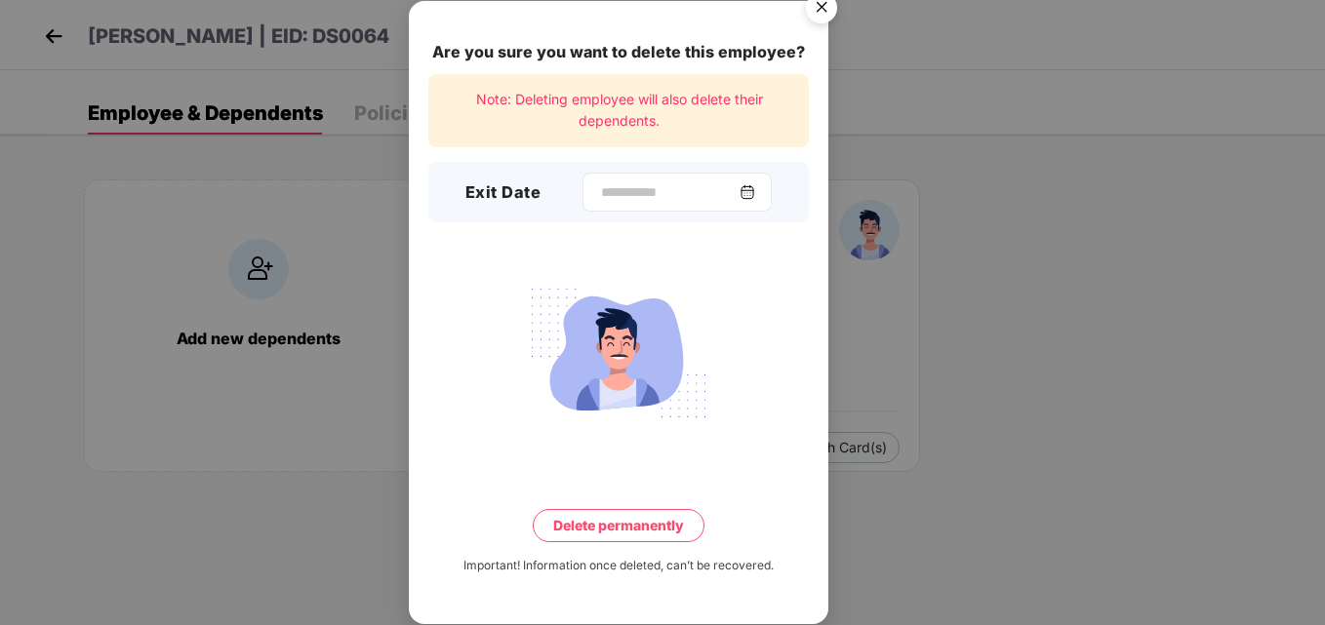
click at [755, 192] on img at bounding box center [747, 192] width 16 height 16
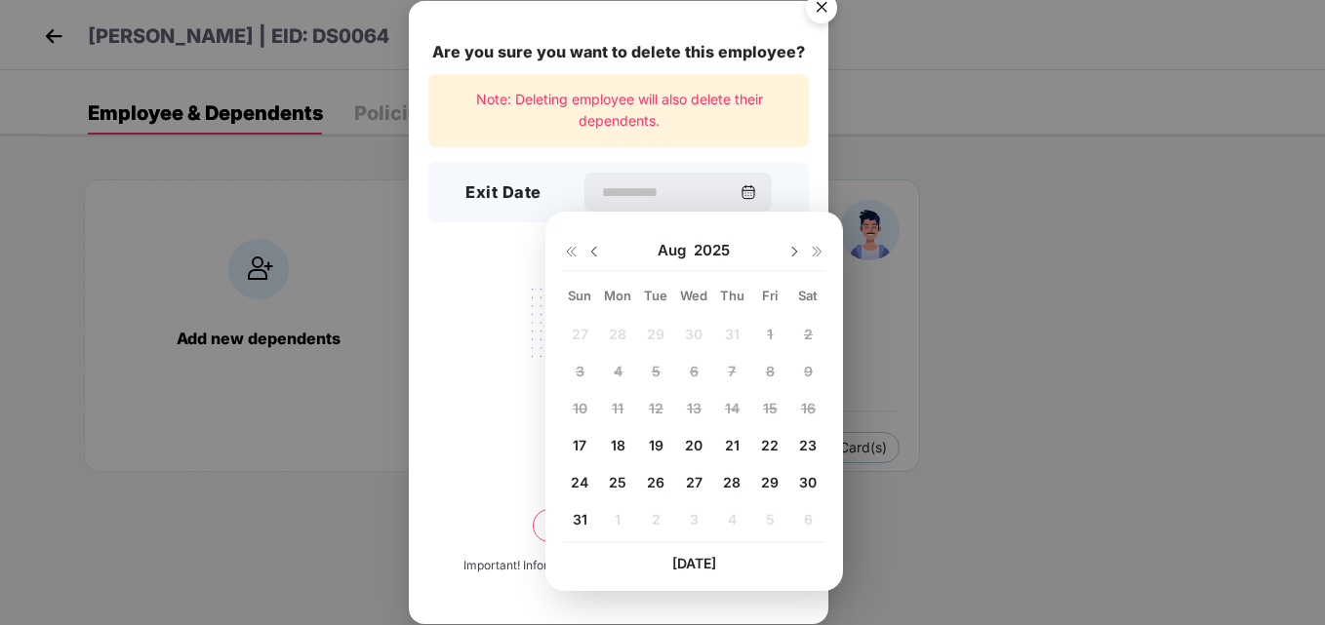
click at [581, 516] on span "31" at bounding box center [580, 519] width 15 height 17
type input "**********"
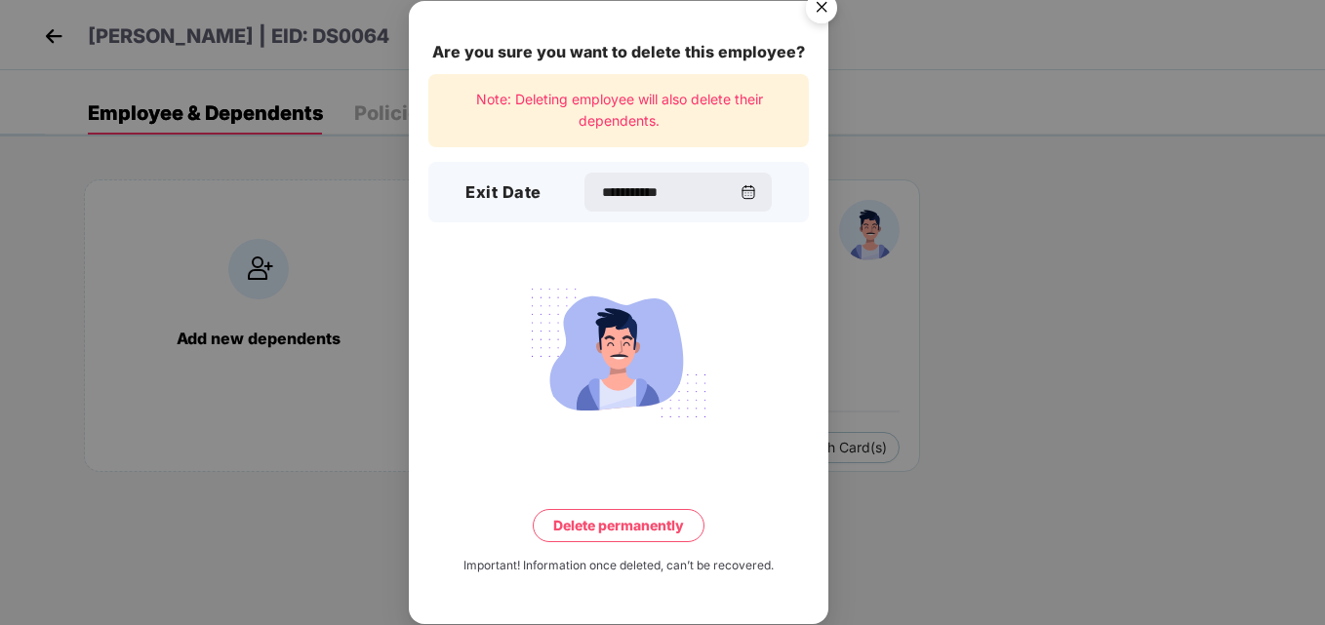
click at [643, 529] on button "Delete permanently" at bounding box center [619, 525] width 172 height 33
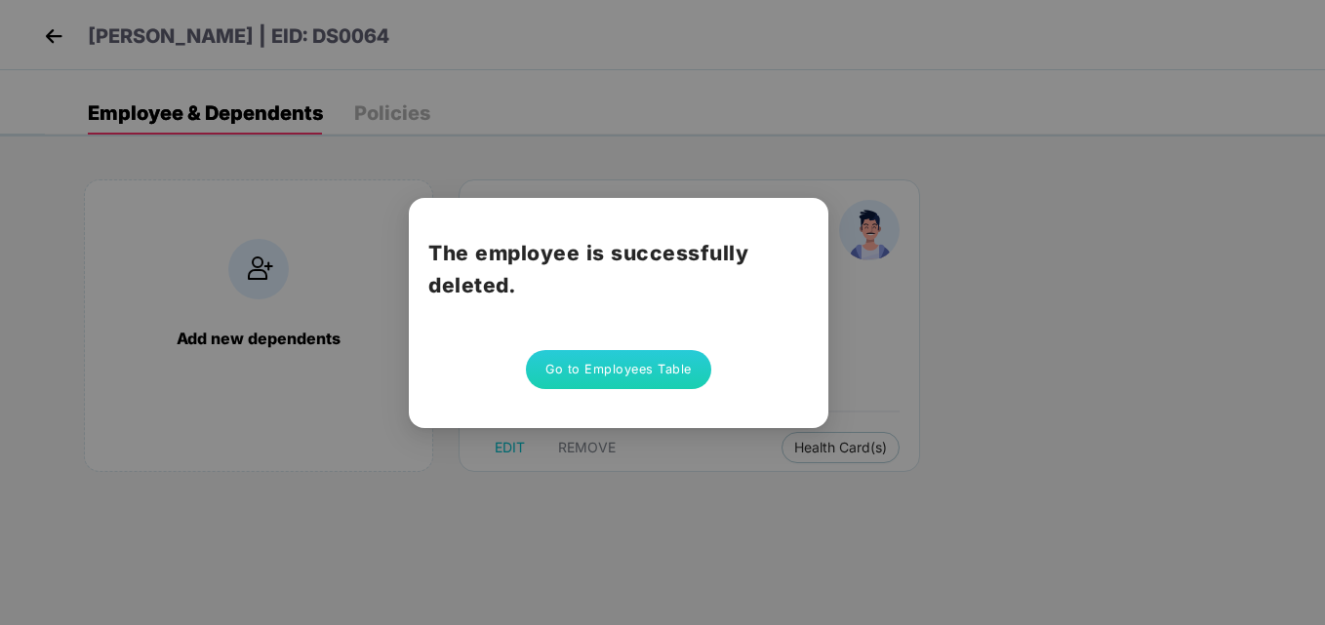
click at [563, 368] on button "Go to Employees Table" at bounding box center [618, 369] width 185 height 39
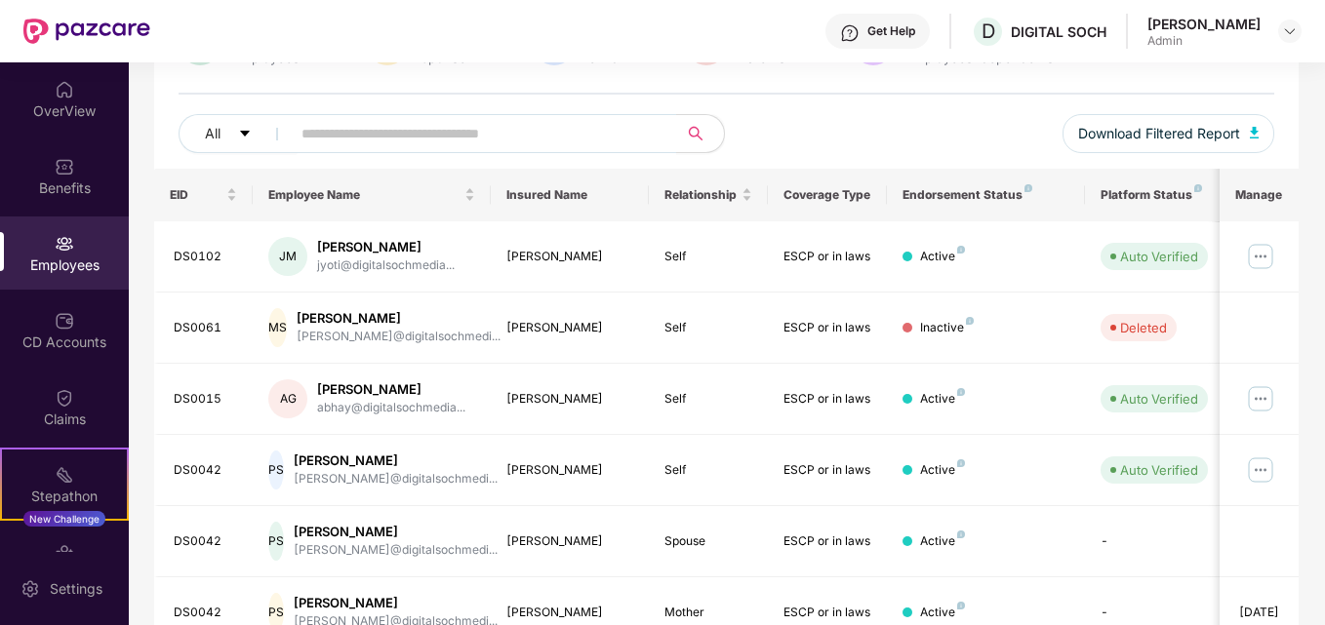
scroll to position [574, 0]
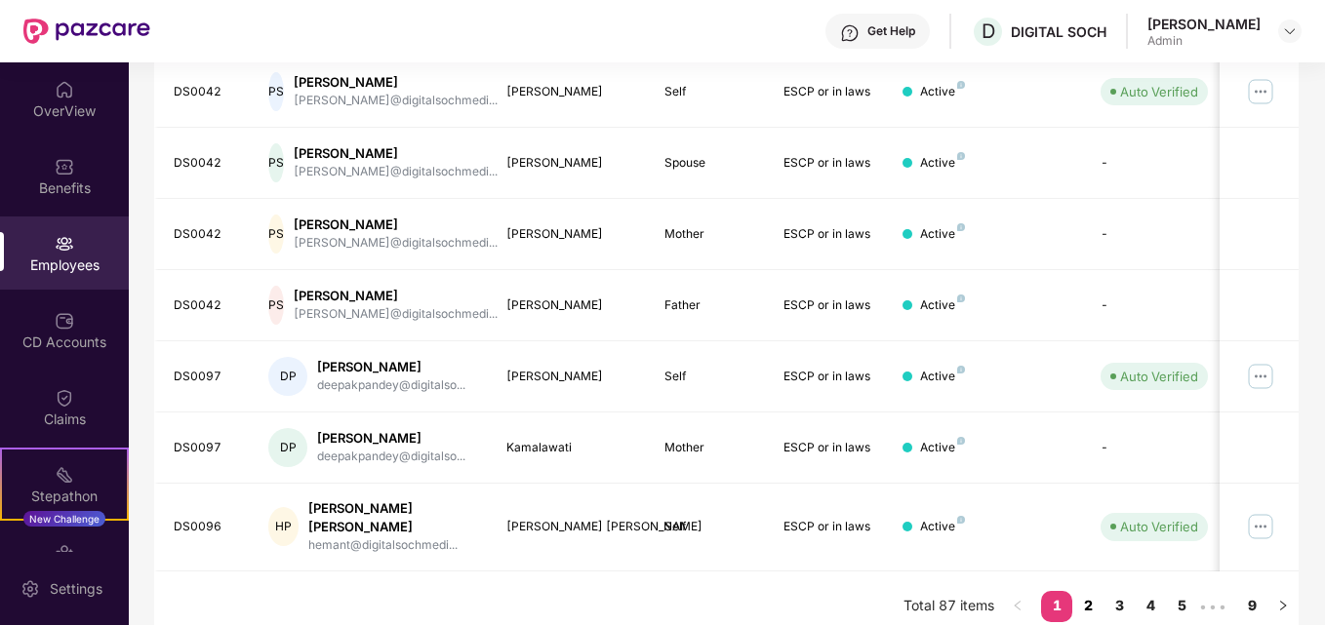
click at [1086, 591] on link "2" at bounding box center [1087, 605] width 31 height 29
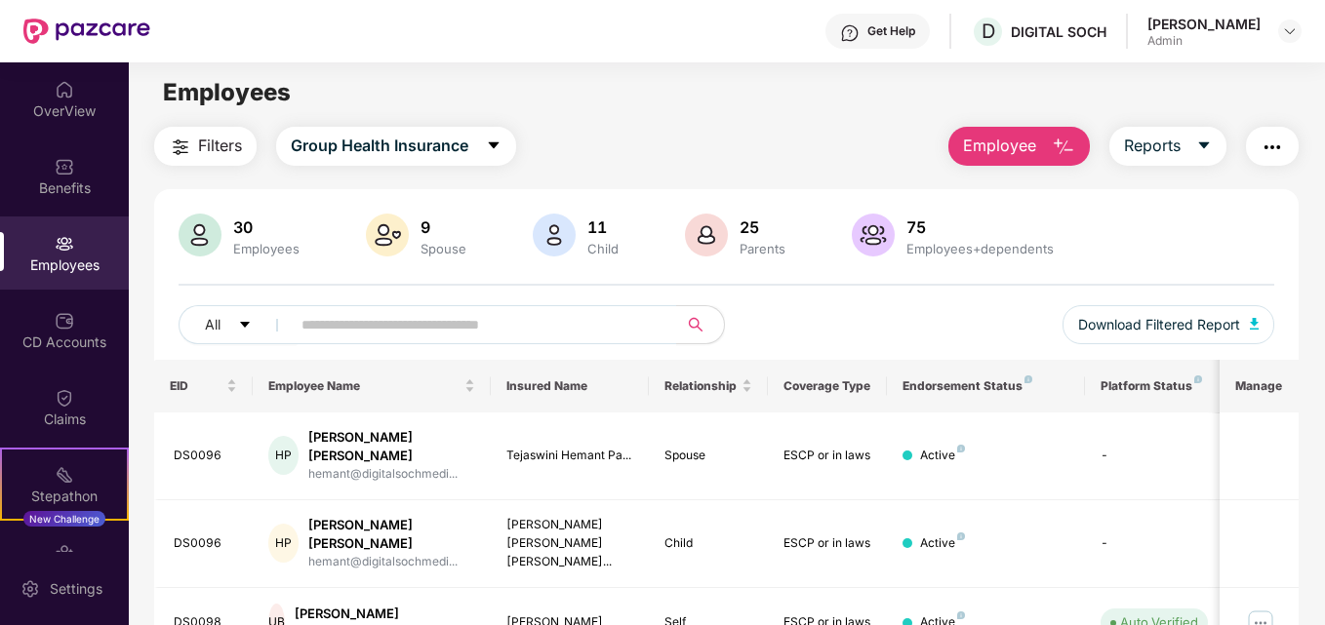
scroll to position [0, 0]
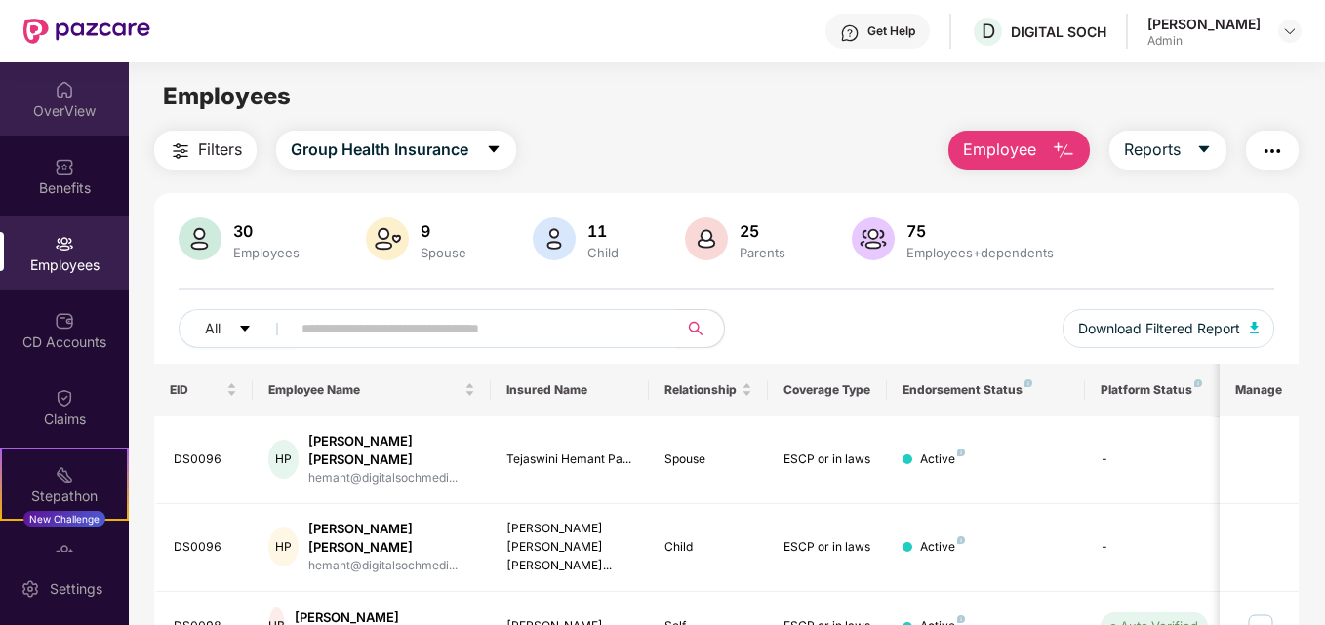
click at [67, 95] on img at bounding box center [65, 90] width 20 height 20
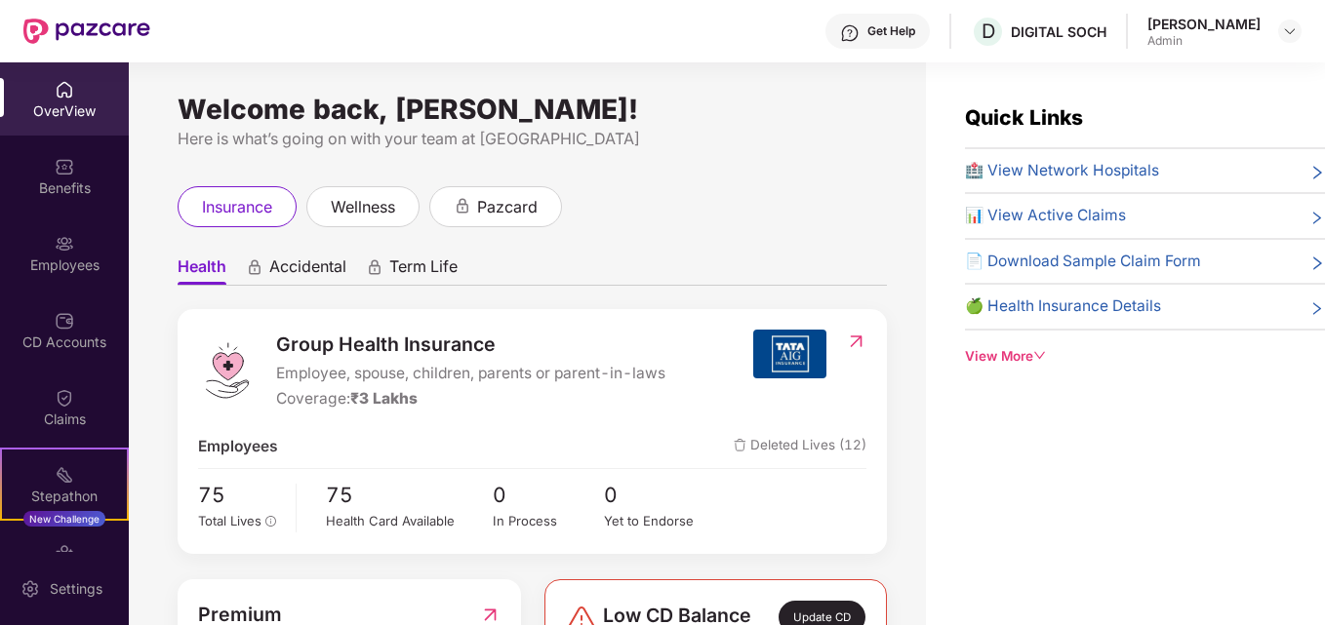
click at [671, 32] on div "Get Help D DIGITAL [PERSON_NAME] [PERSON_NAME] Admin" at bounding box center [725, 31] width 1151 height 62
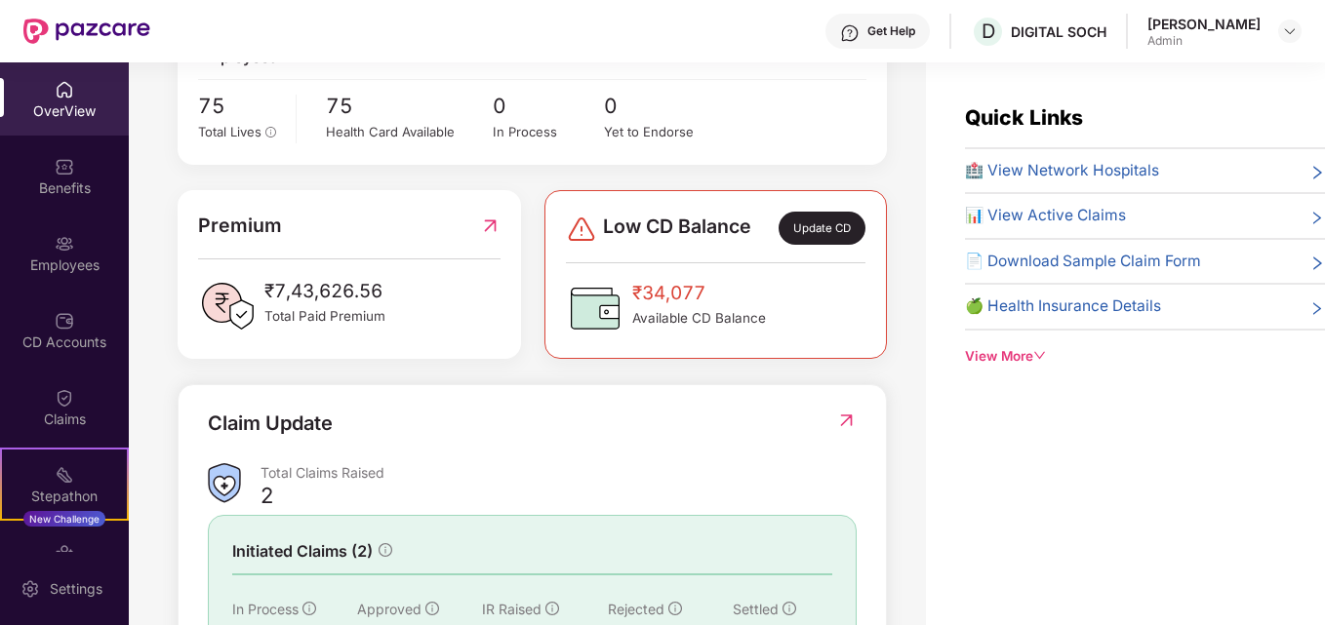
scroll to position [390, 0]
click at [818, 237] on div "Update CD" at bounding box center [821, 227] width 87 height 33
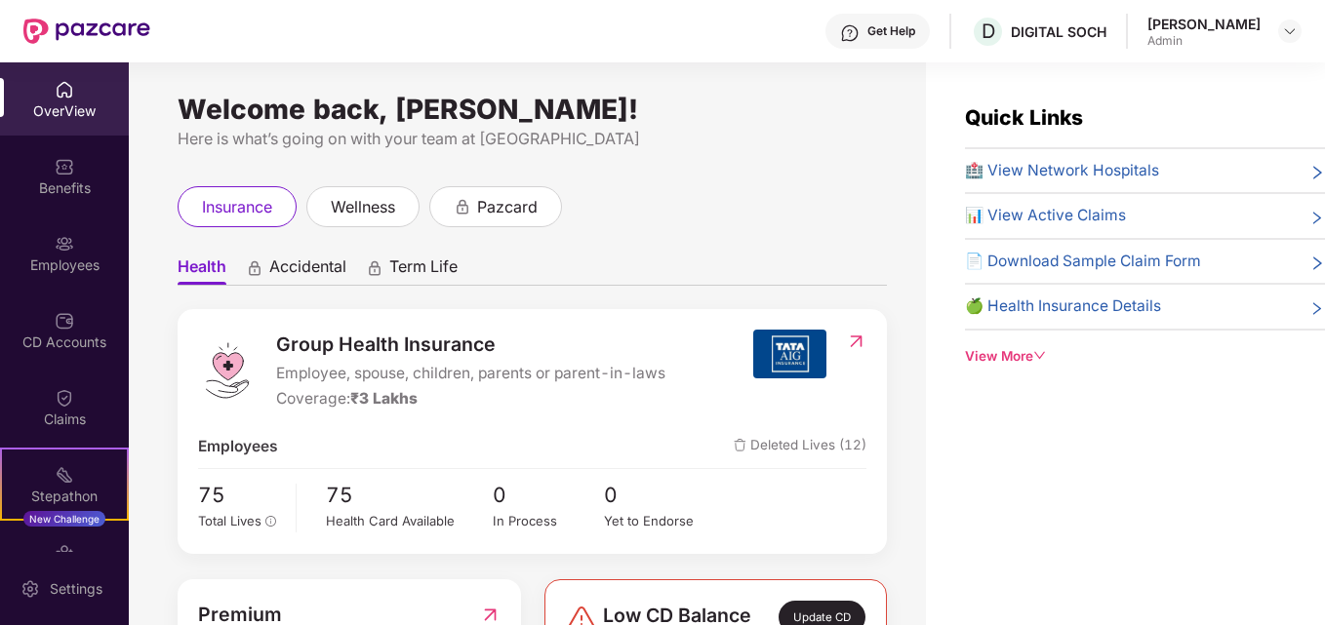
click at [57, 92] on img at bounding box center [65, 90] width 20 height 20
click at [66, 111] on div "OverView" at bounding box center [64, 111] width 129 height 20
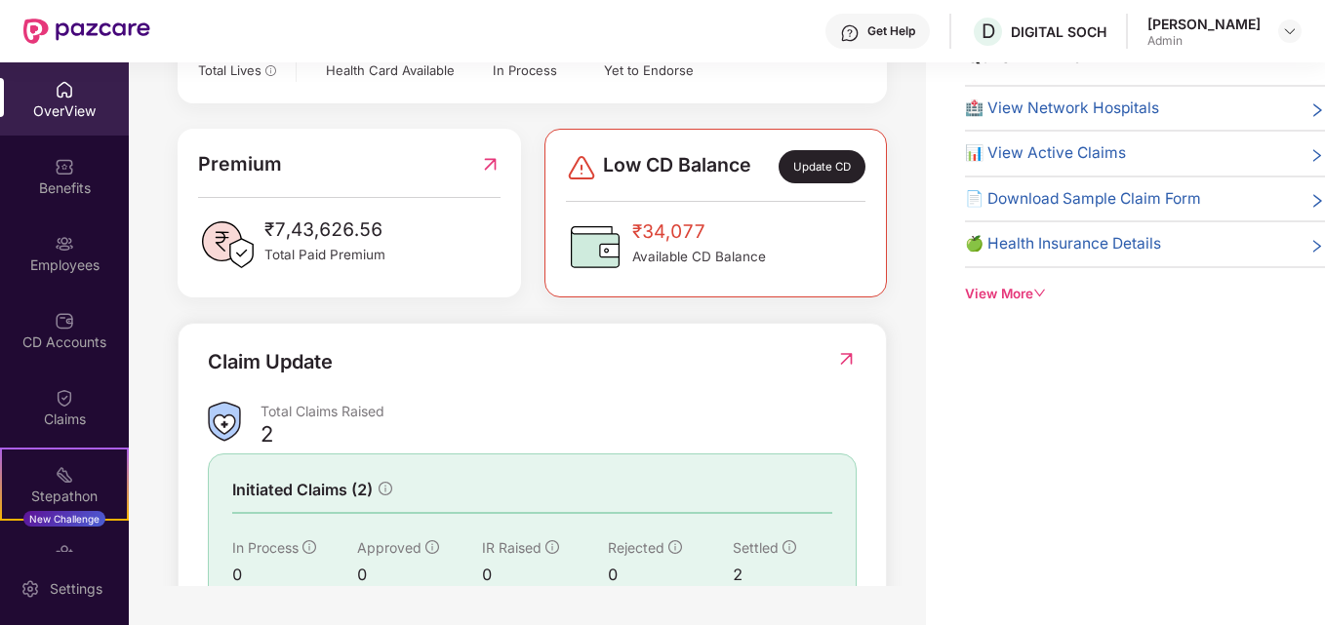
scroll to position [390, 0]
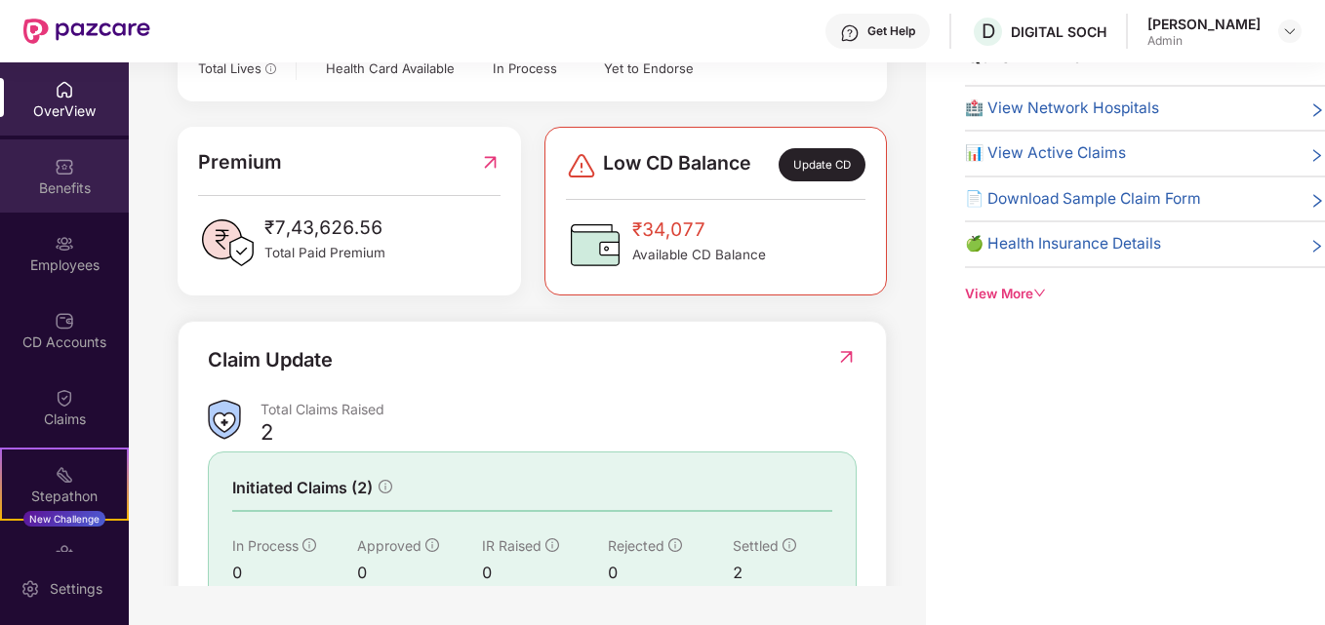
click at [55, 190] on div "Benefits" at bounding box center [64, 189] width 129 height 20
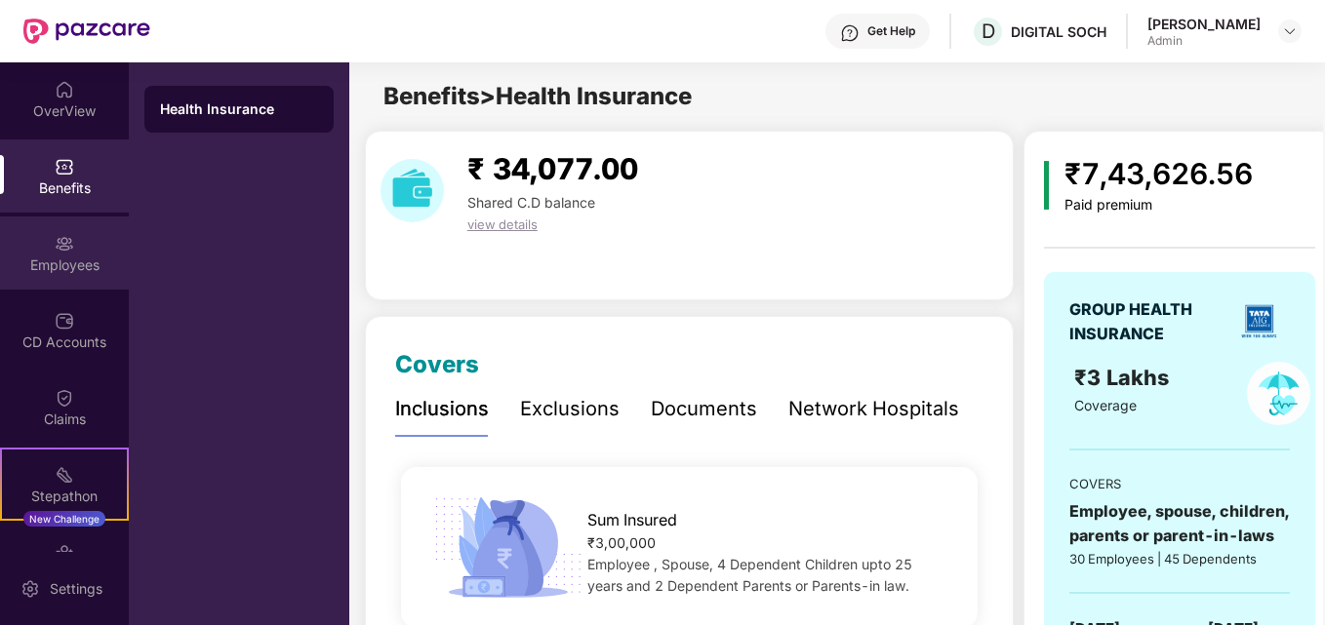
click at [62, 250] on img at bounding box center [65, 244] width 20 height 20
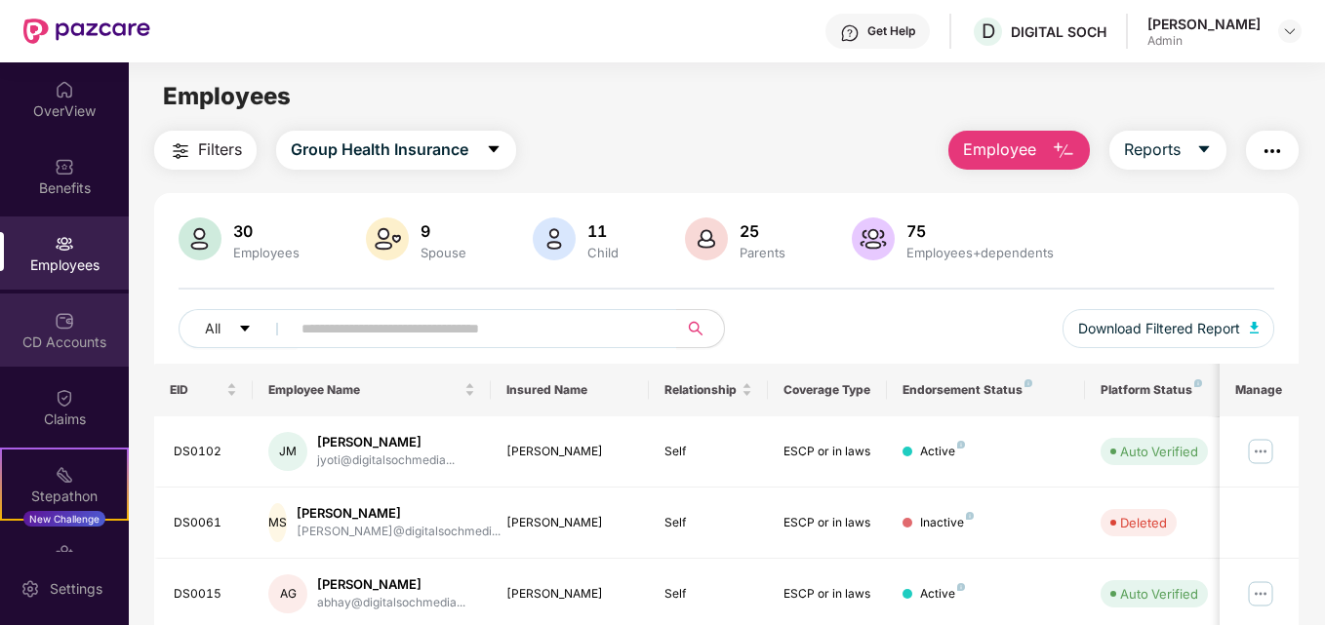
click at [57, 324] on img at bounding box center [65, 321] width 20 height 20
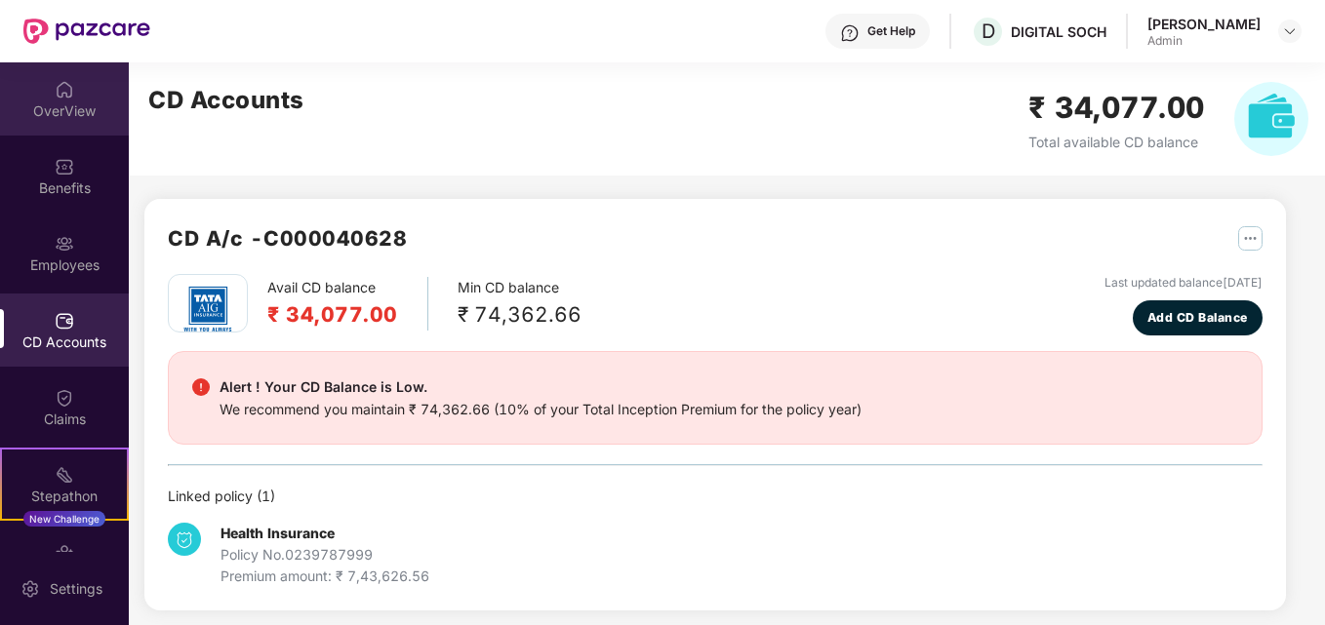
click at [59, 96] on img at bounding box center [65, 90] width 20 height 20
